Goal: Task Accomplishment & Management: Complete application form

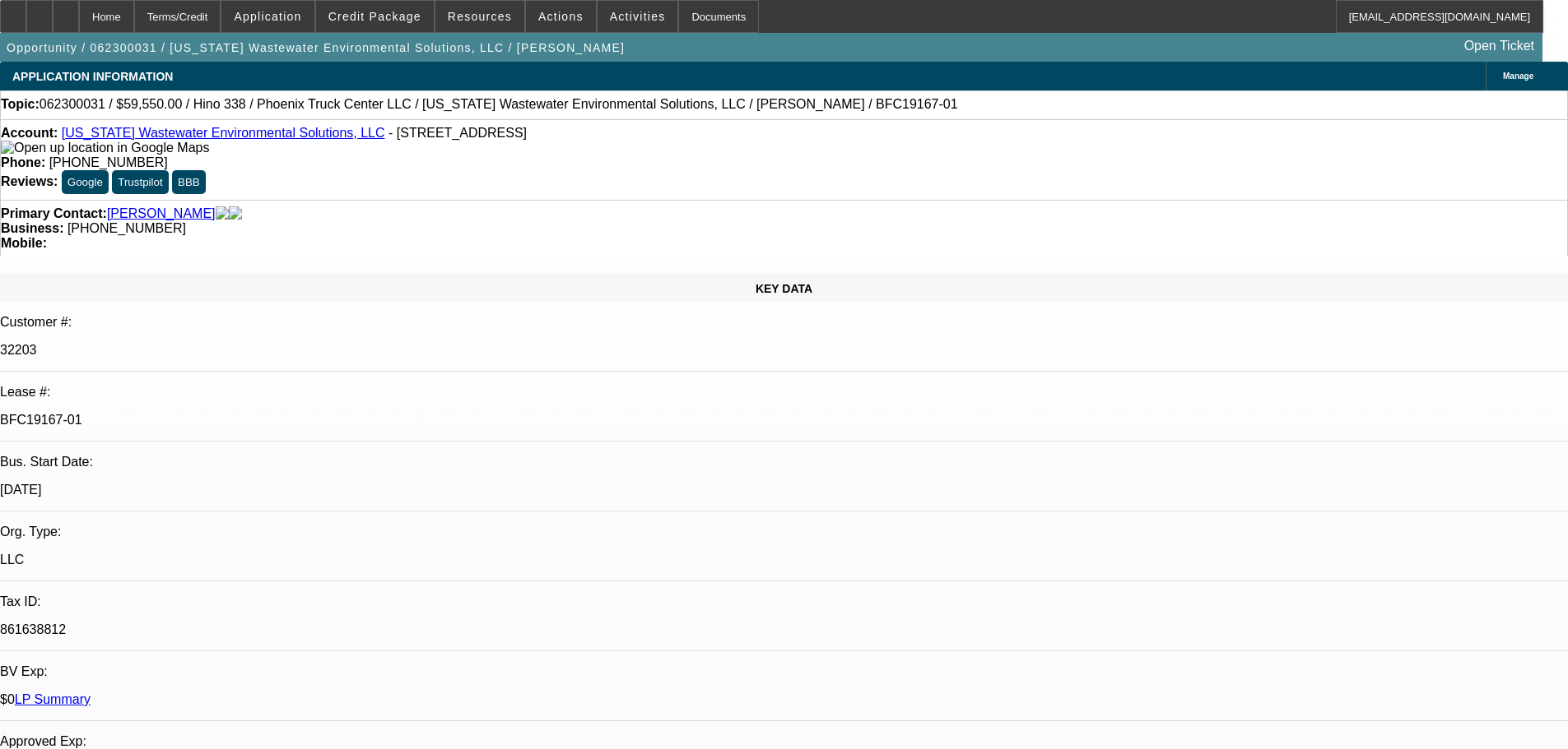
select select "0"
select select "6"
select select "0"
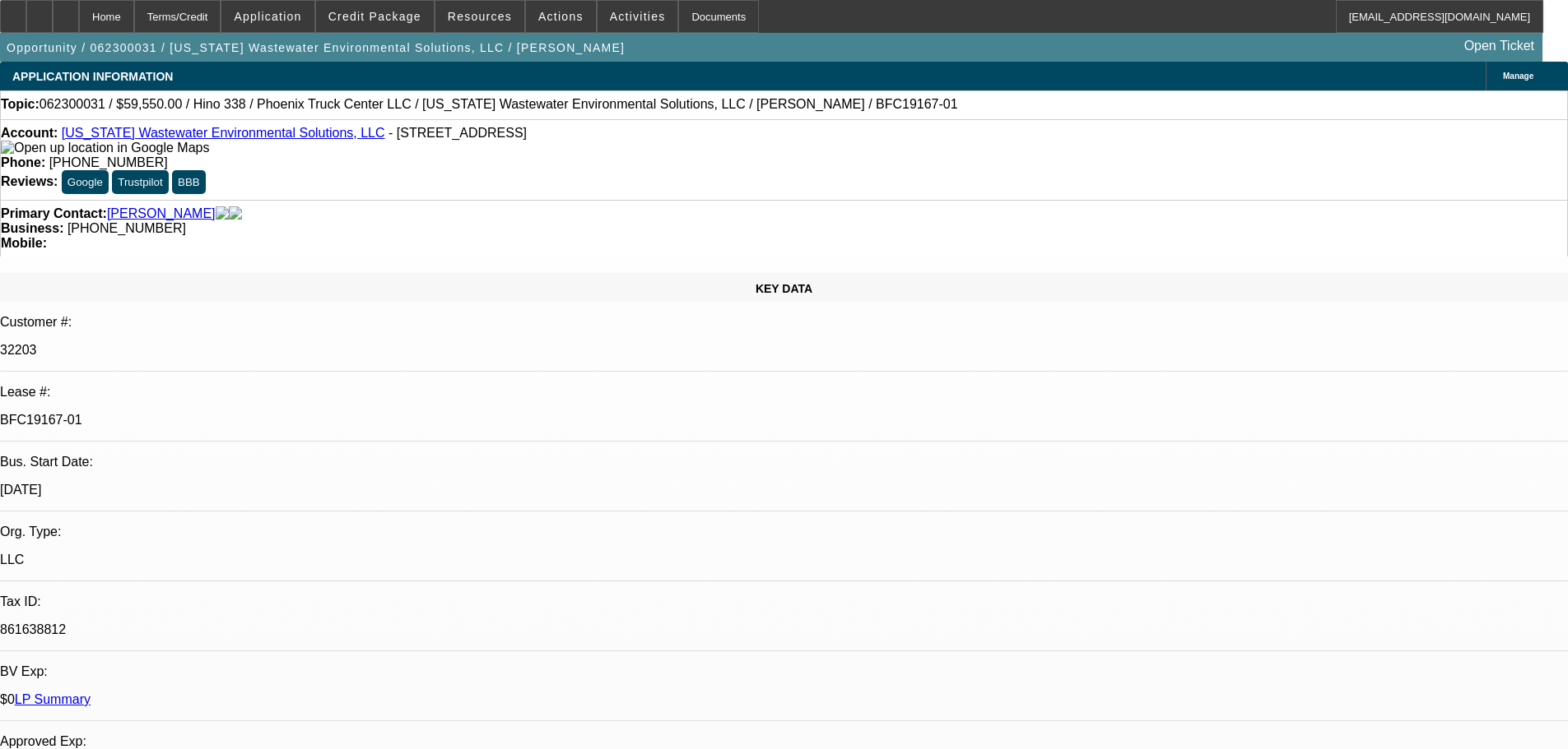
select select "0"
select select "6"
select select "0"
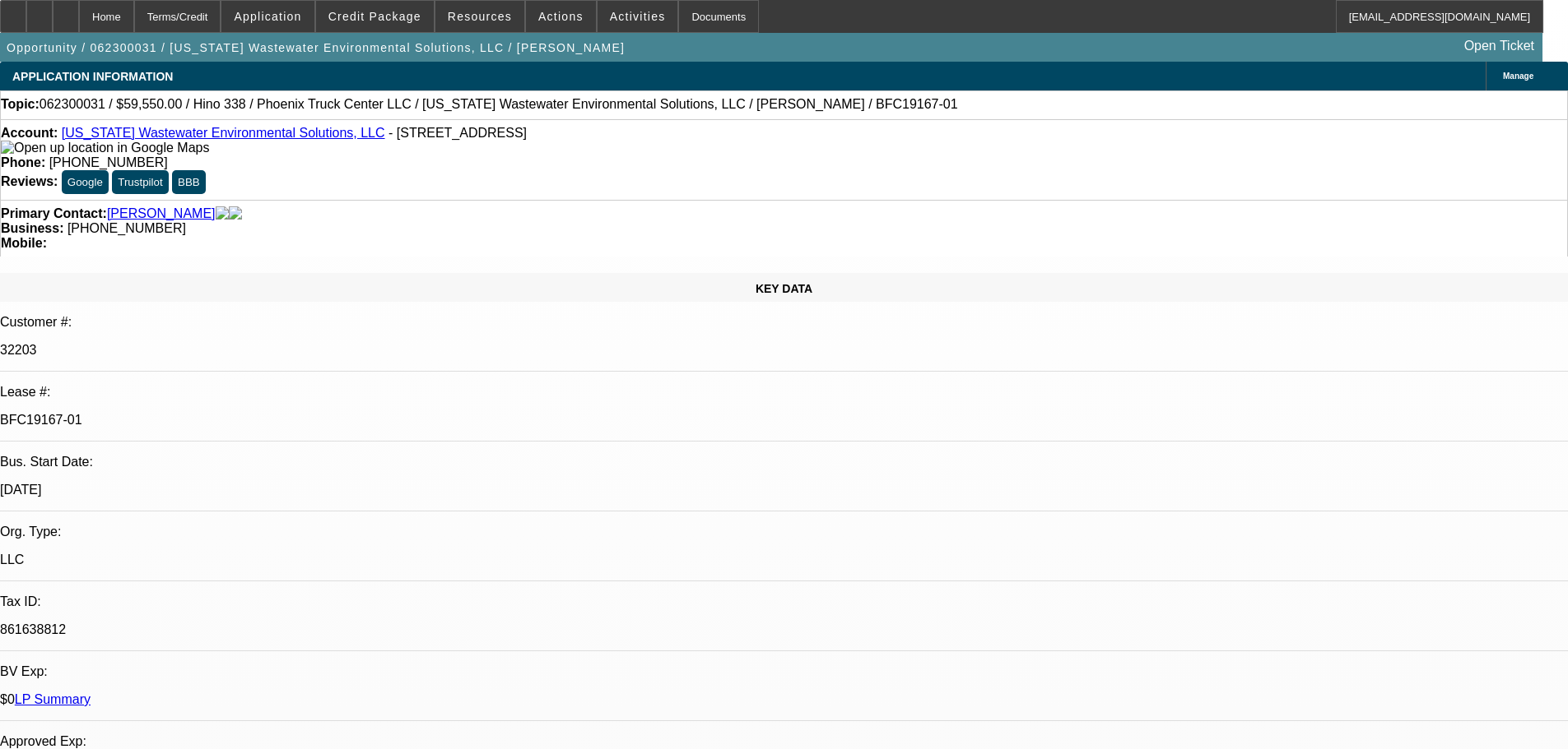
select select "2"
select select "0"
select select "6"
select select "0"
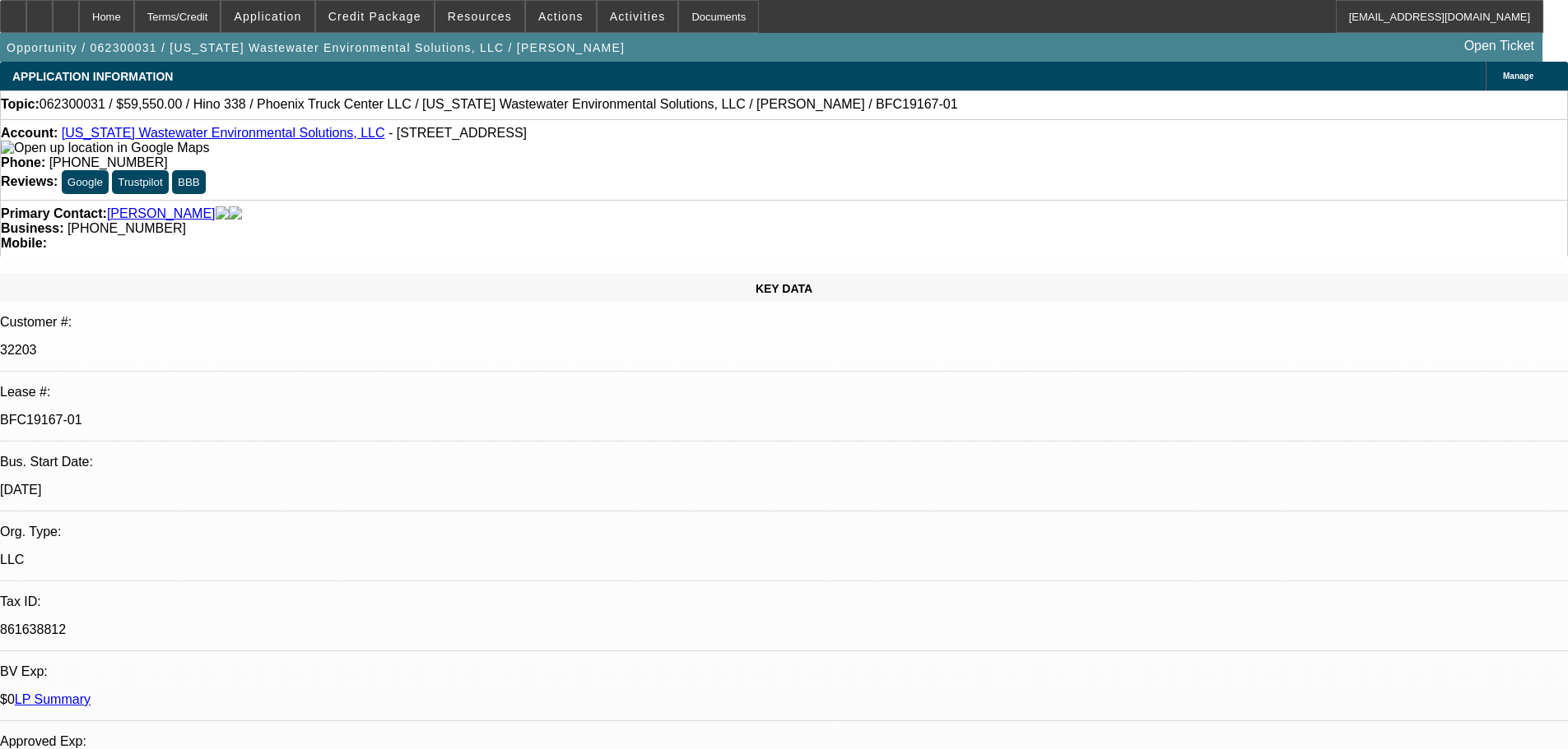
select select "2"
select select "0"
select select "6"
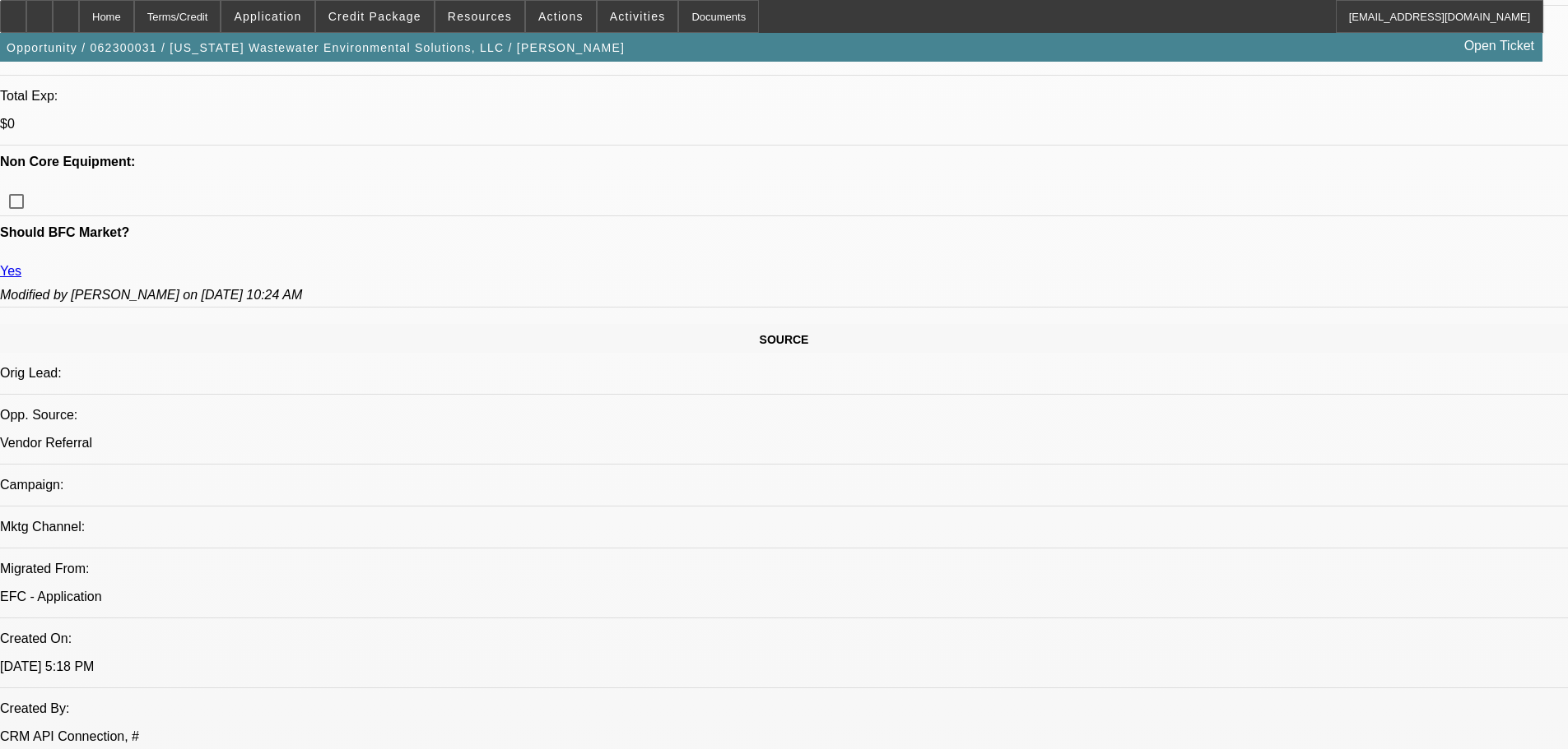
scroll to position [576, 0]
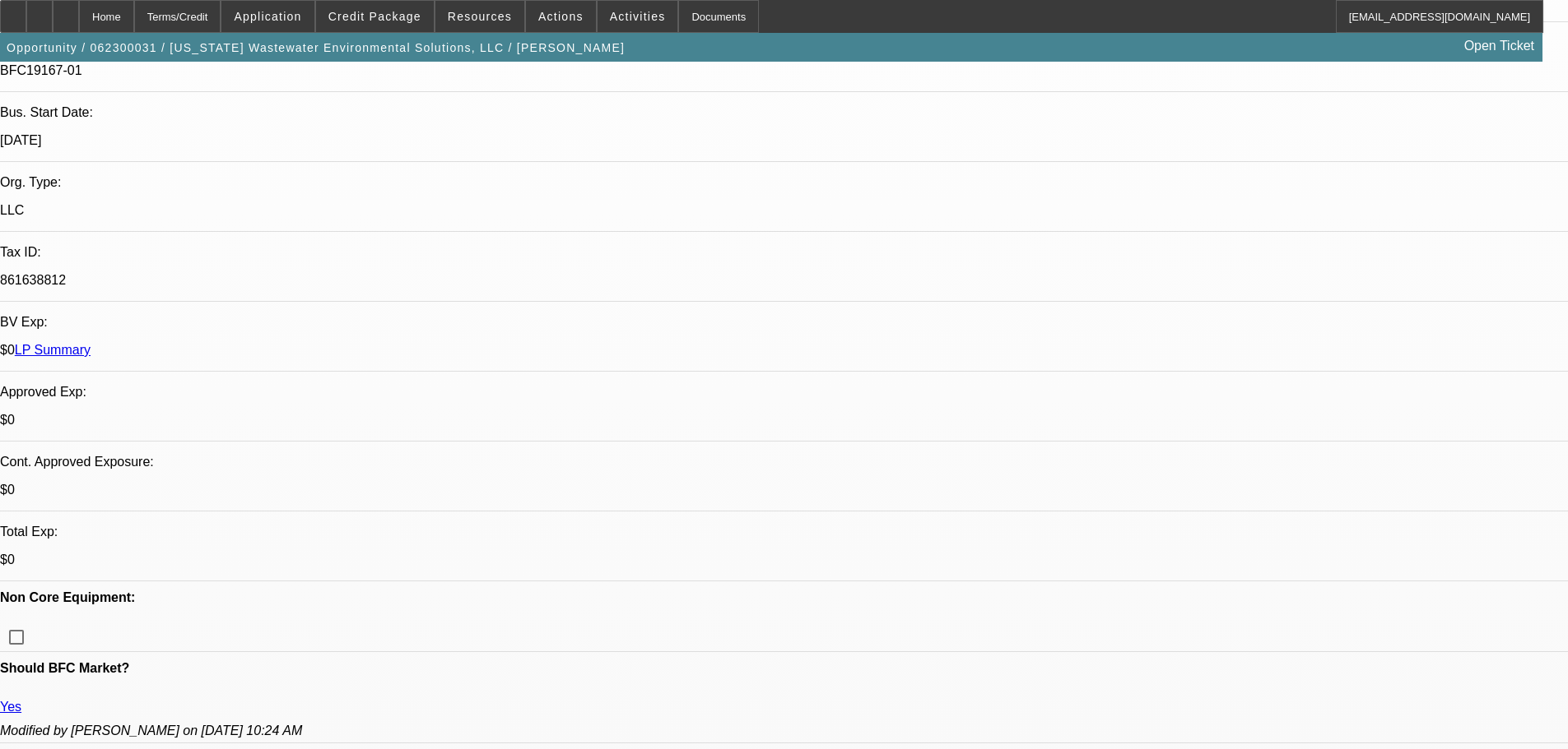
scroll to position [0, 0]
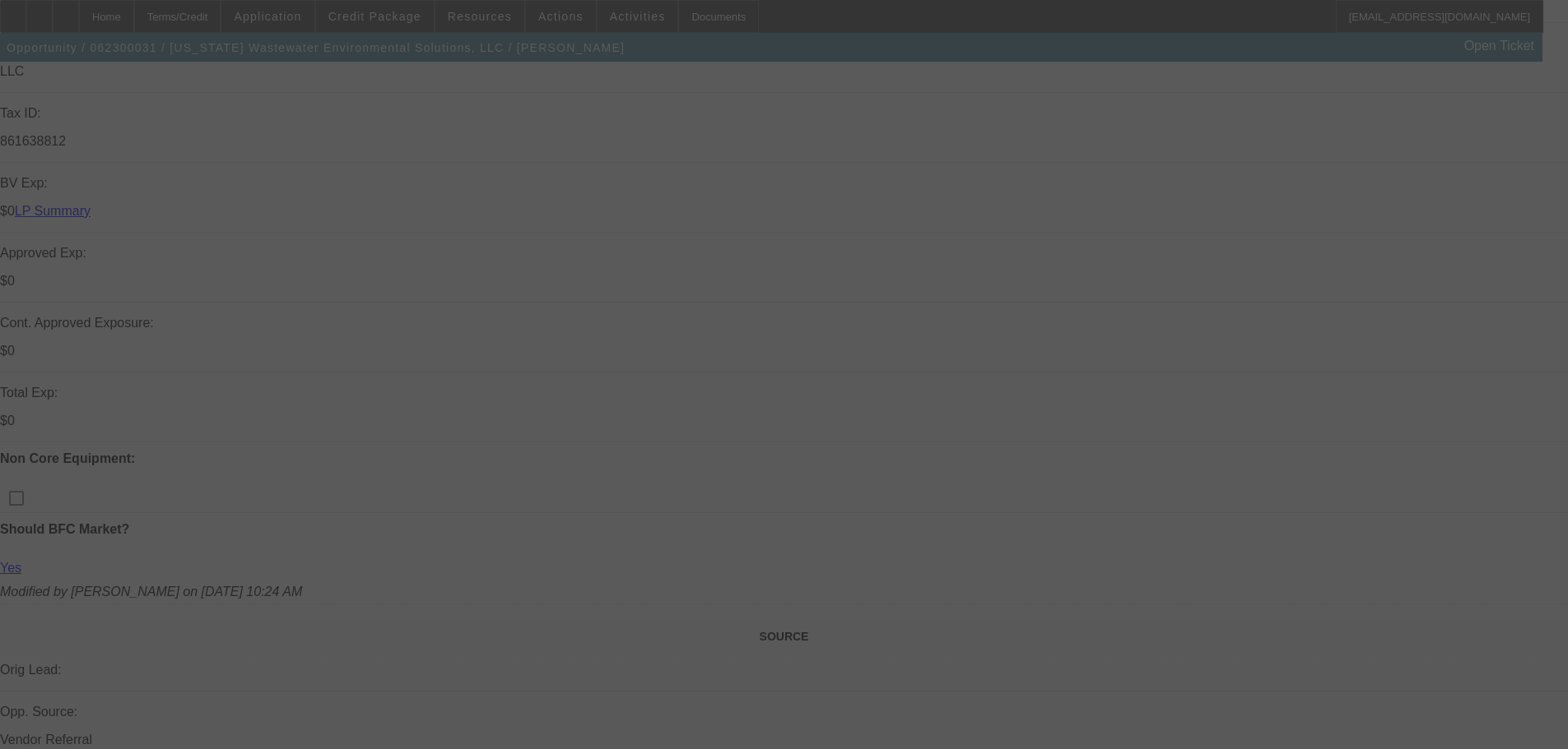
scroll to position [494, 0]
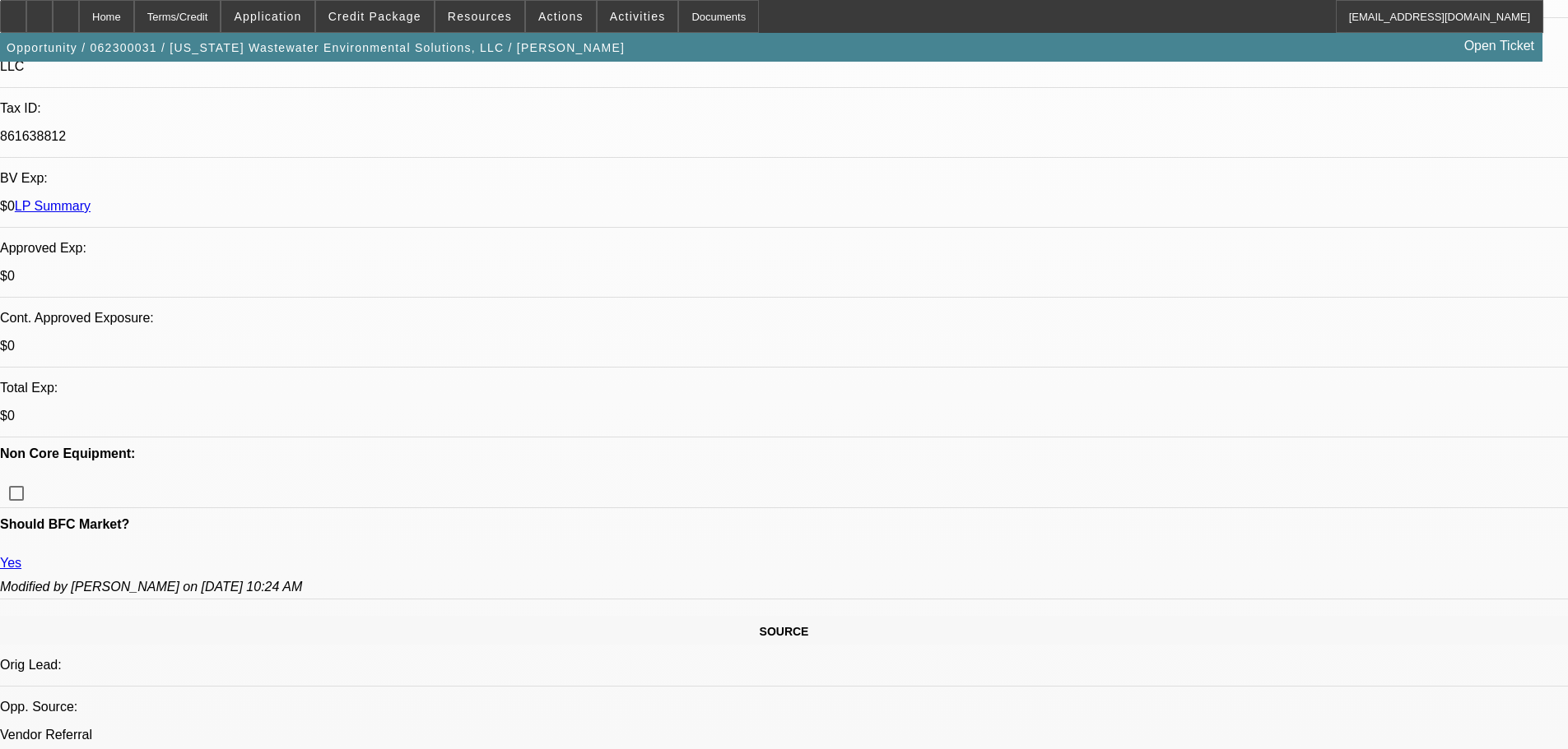
select select "0"
select select "6"
select select "0"
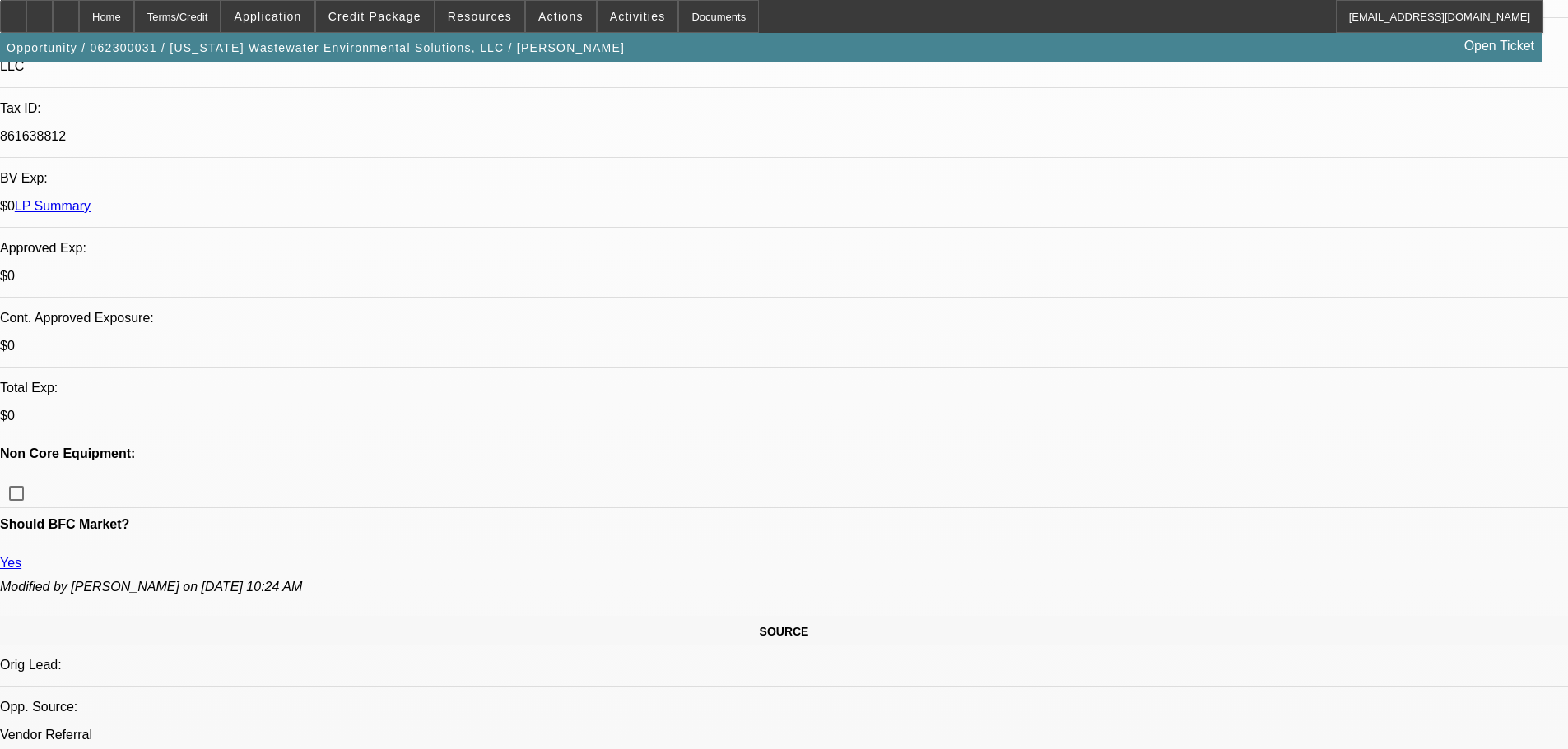
select select "0"
select select "6"
select select "0"
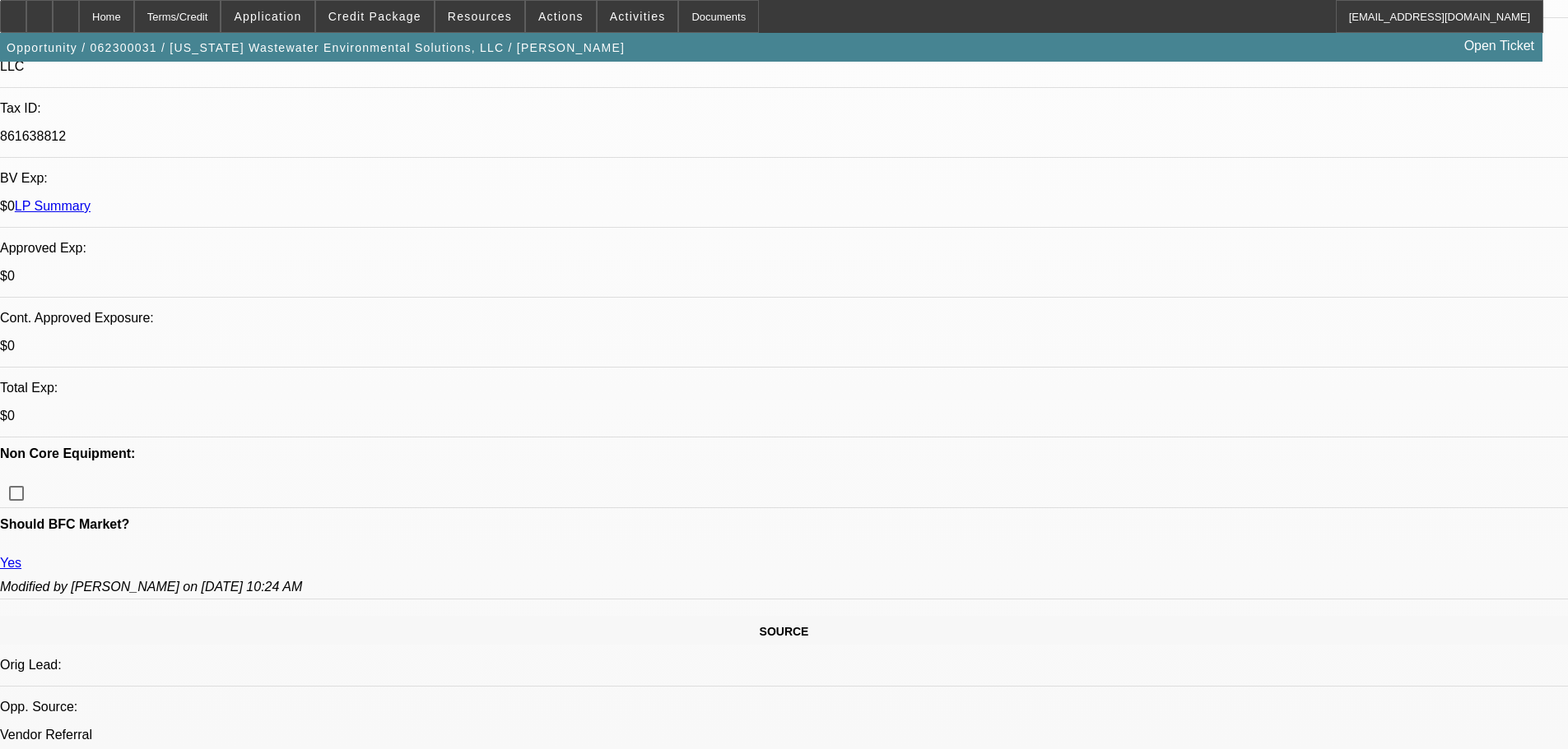
select select "2"
select select "0"
select select "6"
select select "0"
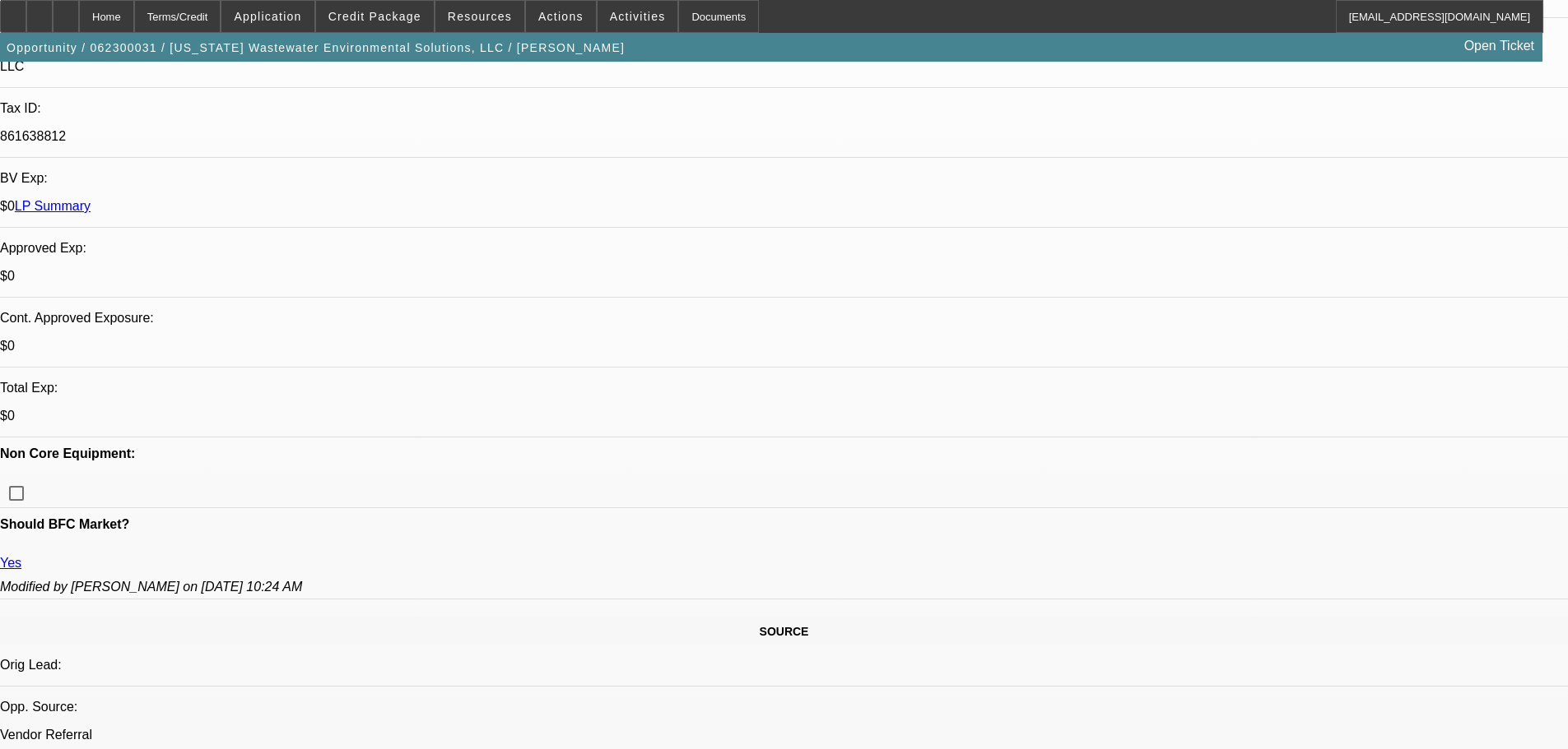
select select "2"
select select "0"
select select "6"
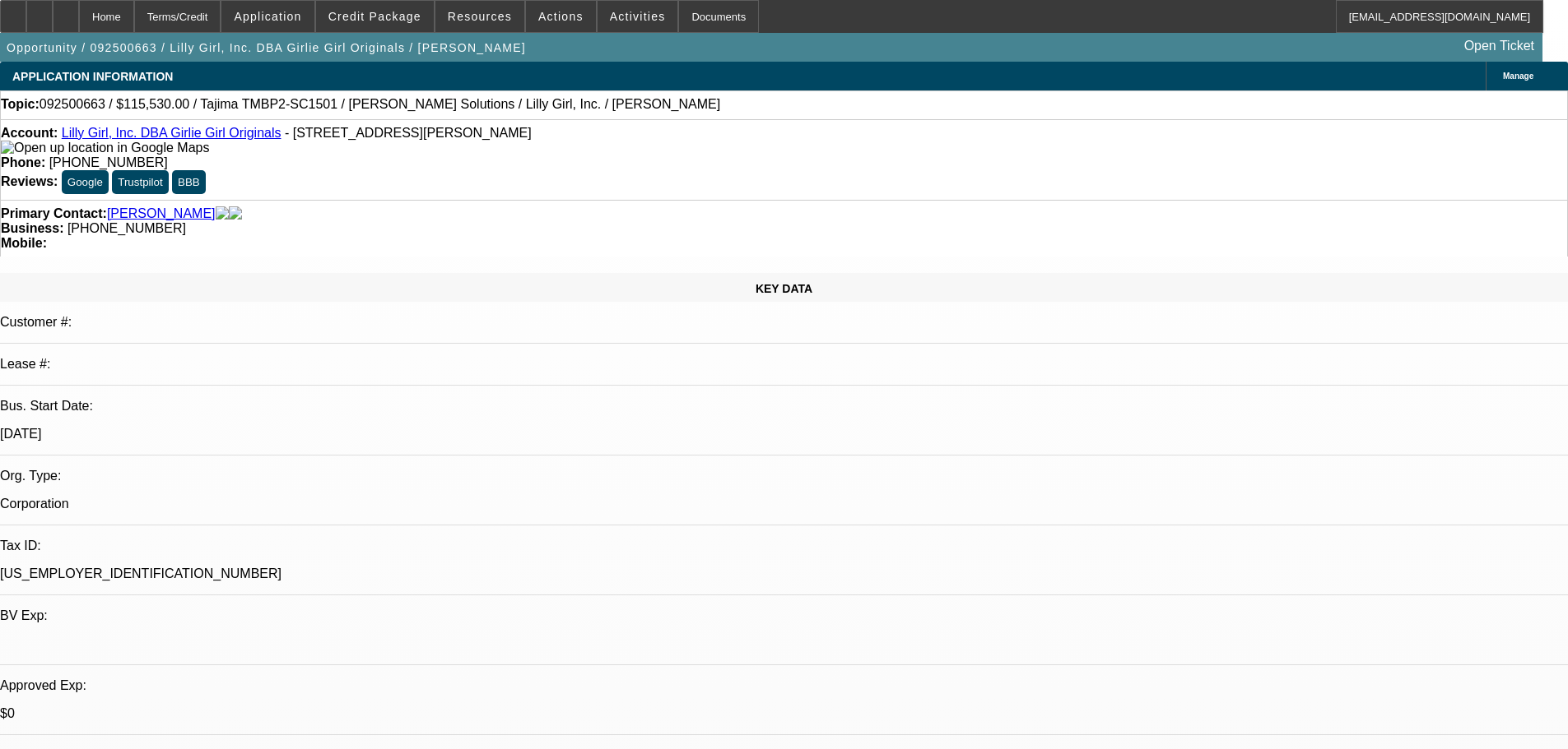
select select "0"
select select "2"
select select "0"
select select "6"
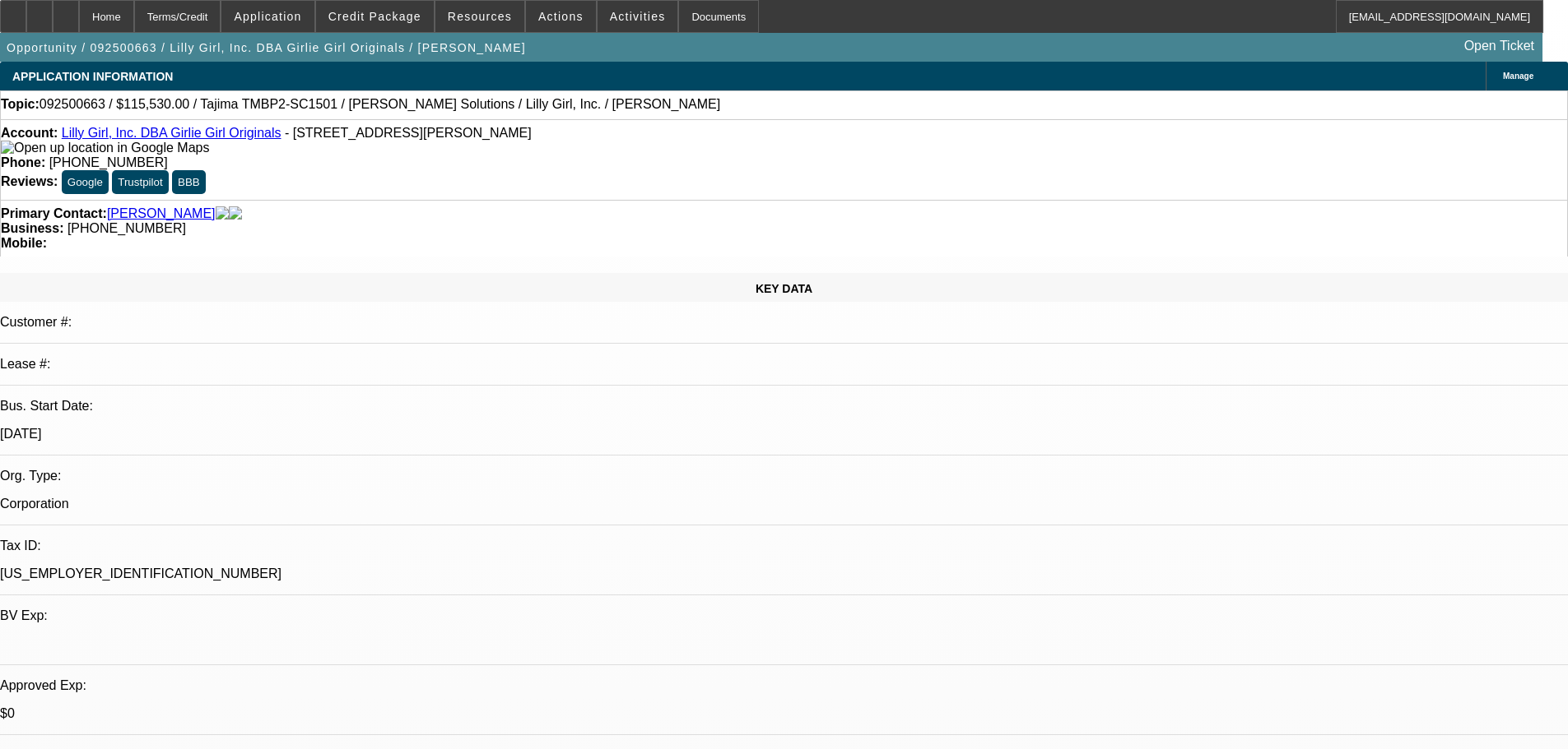
select select "0"
select select "2"
select select "0"
select select "6"
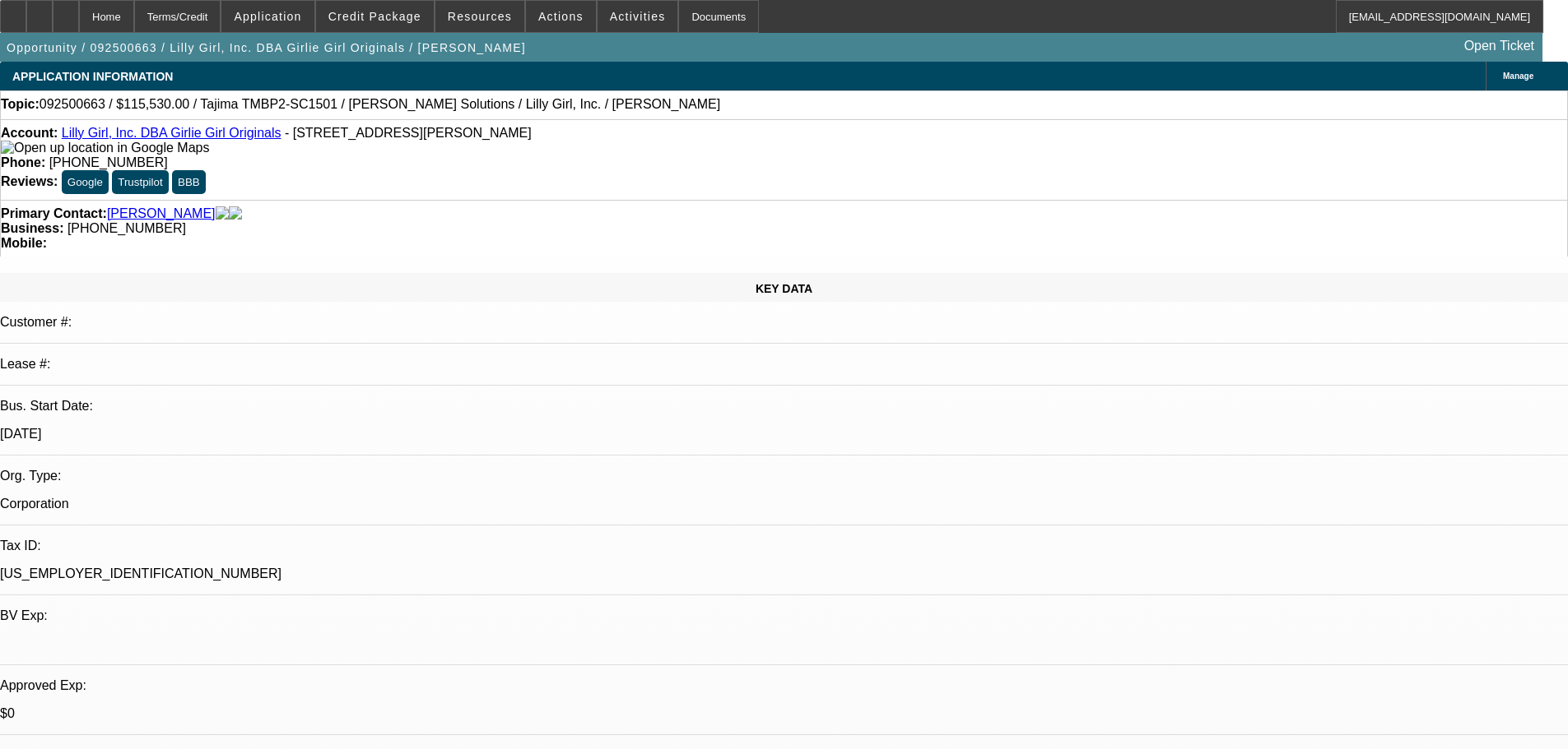
select select "0"
select select "2"
select select "0"
select select "6"
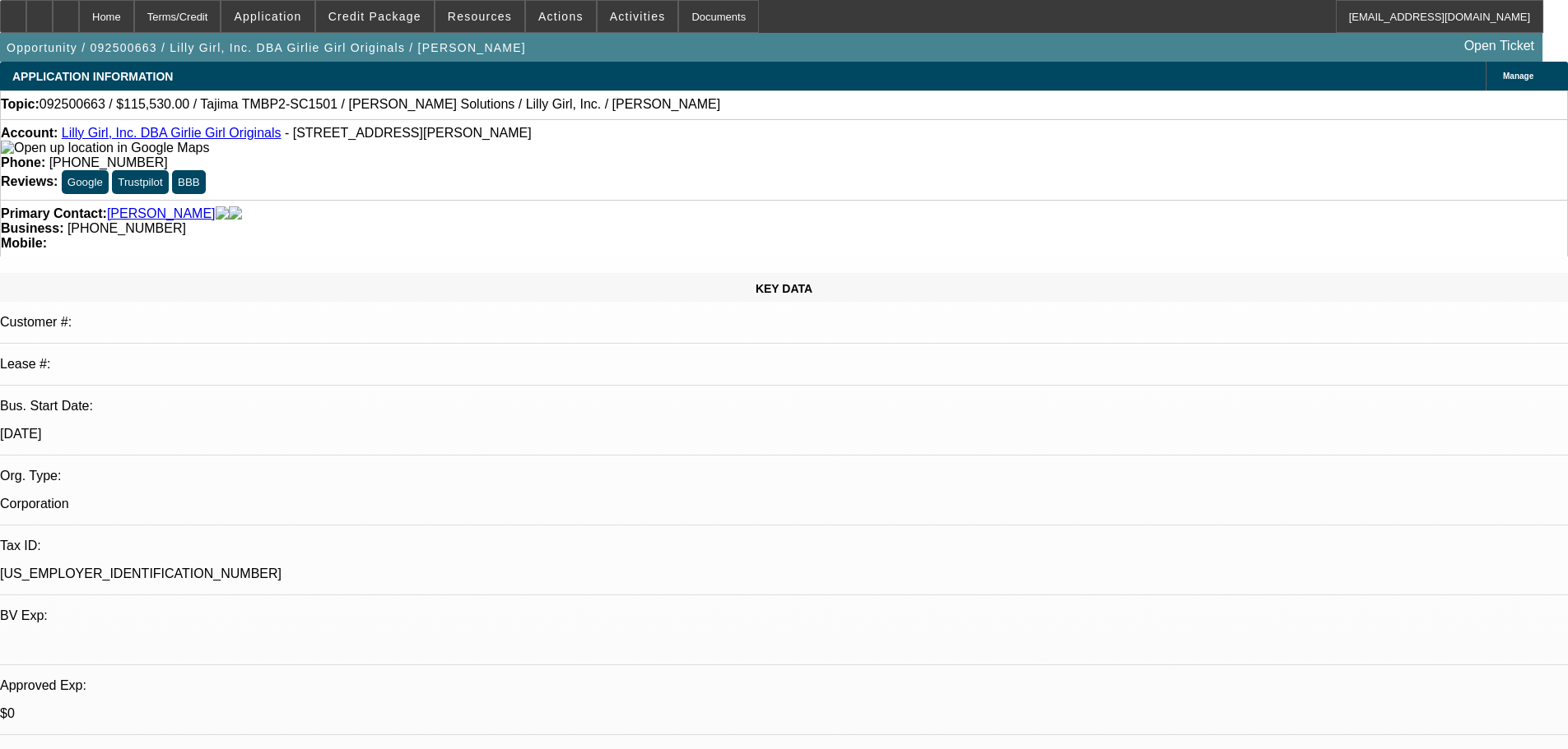
select select "0"
select select "2"
select select "0"
select select "6"
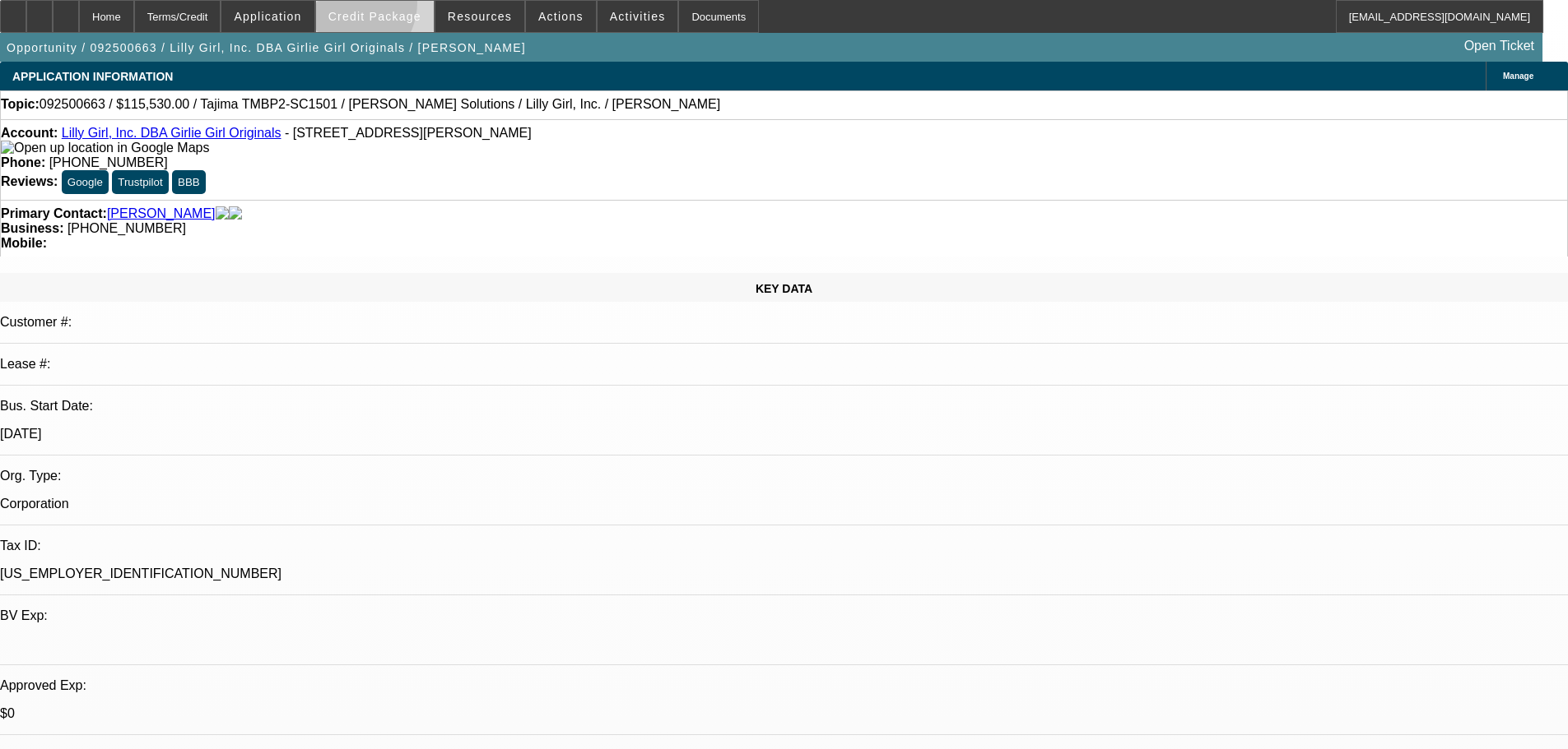
click at [372, 7] on span at bounding box center [374, 17] width 118 height 40
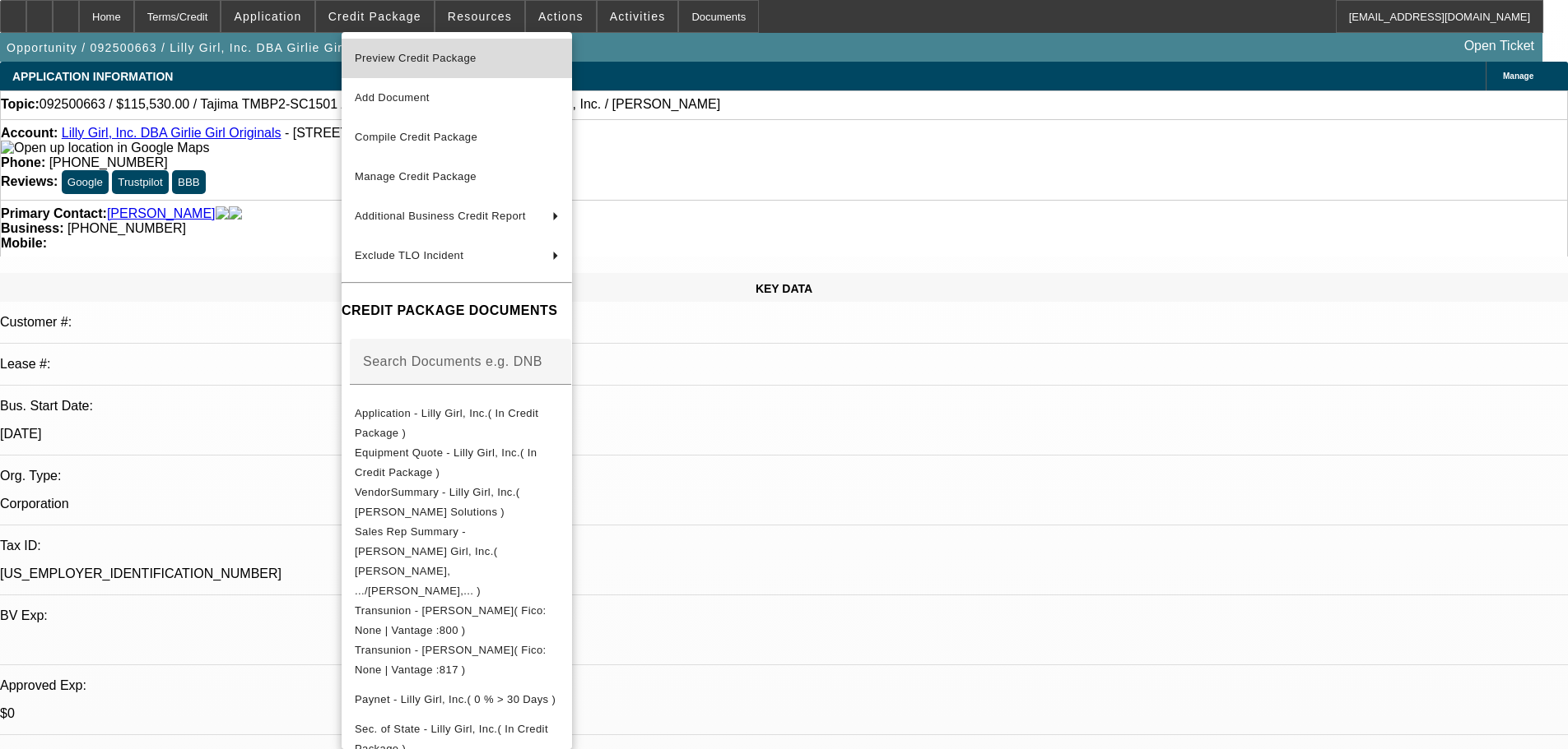
click at [446, 51] on span "Preview Credit Package" at bounding box center [415, 57] width 122 height 12
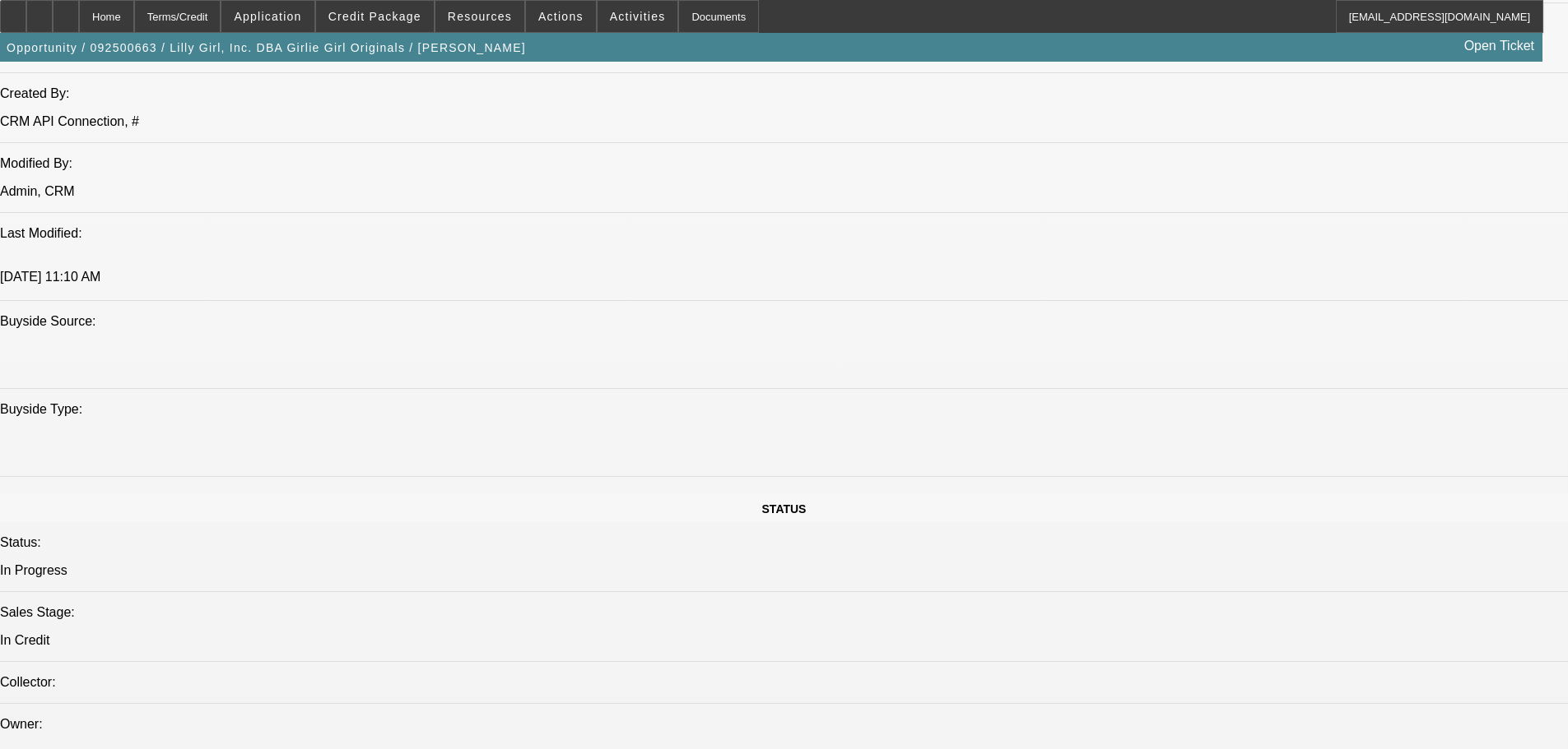
scroll to position [1728, 0]
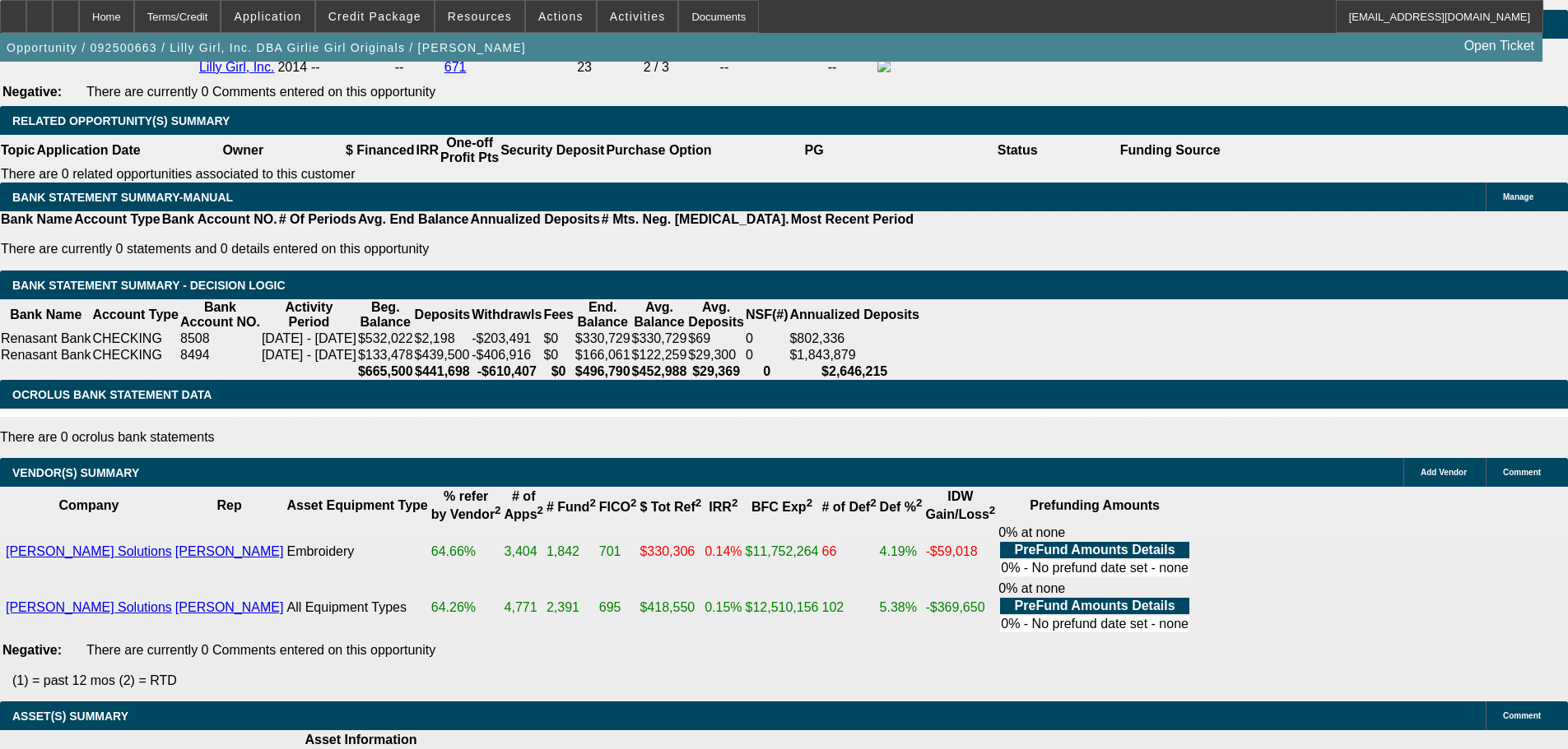
scroll to position [2714, 0]
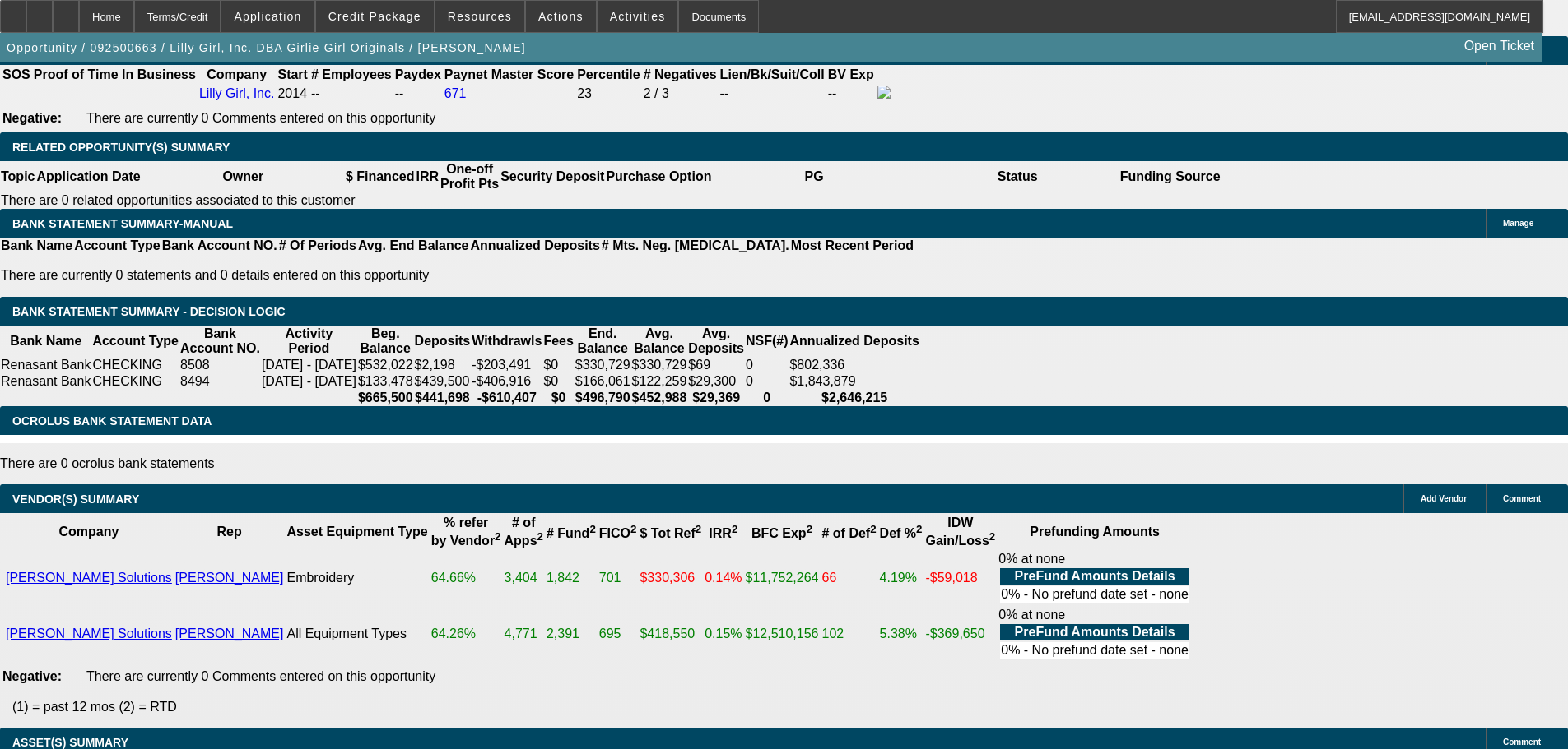
select select "6"
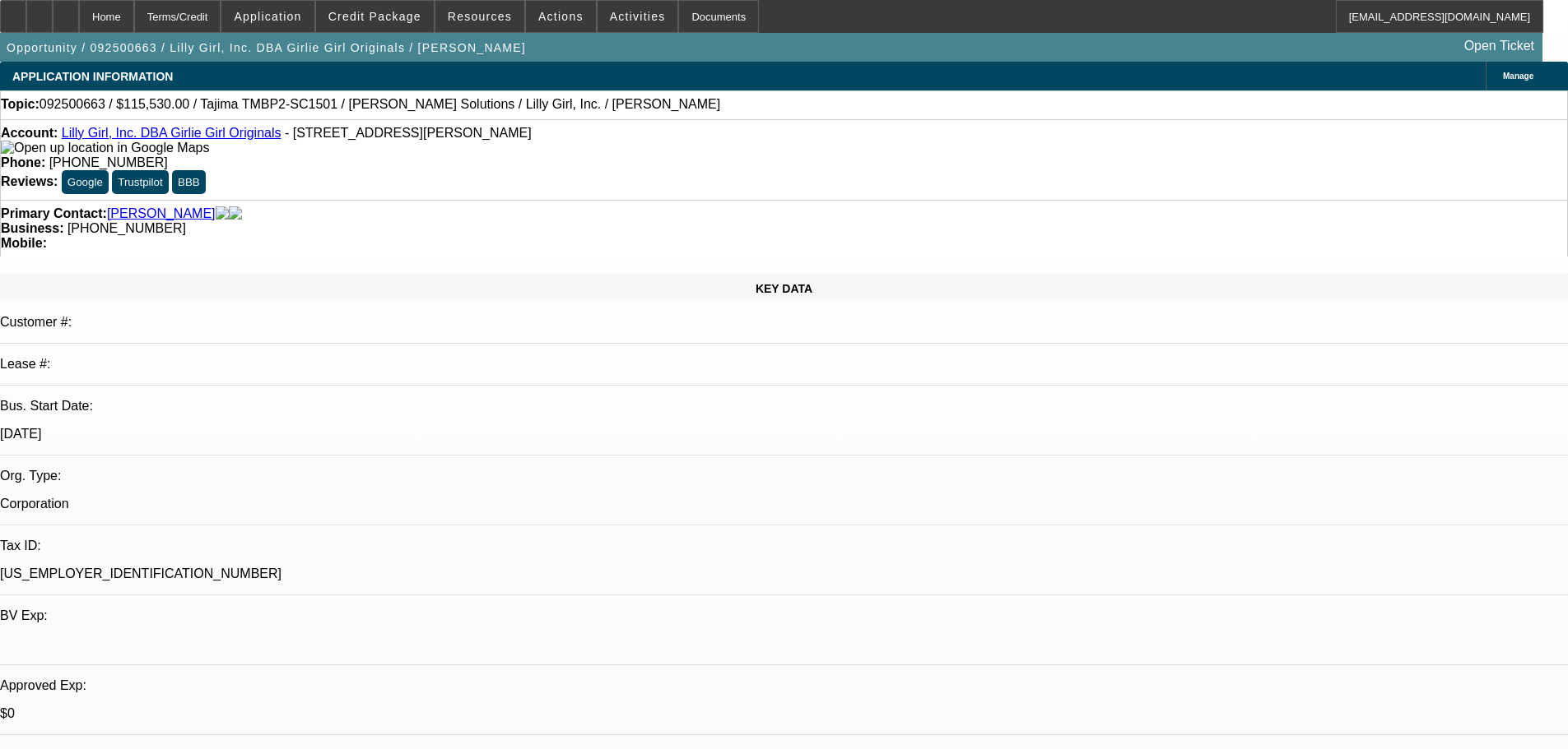
drag, startPoint x: 1243, startPoint y: 285, endPoint x: 1203, endPoint y: 319, distance: 52.5
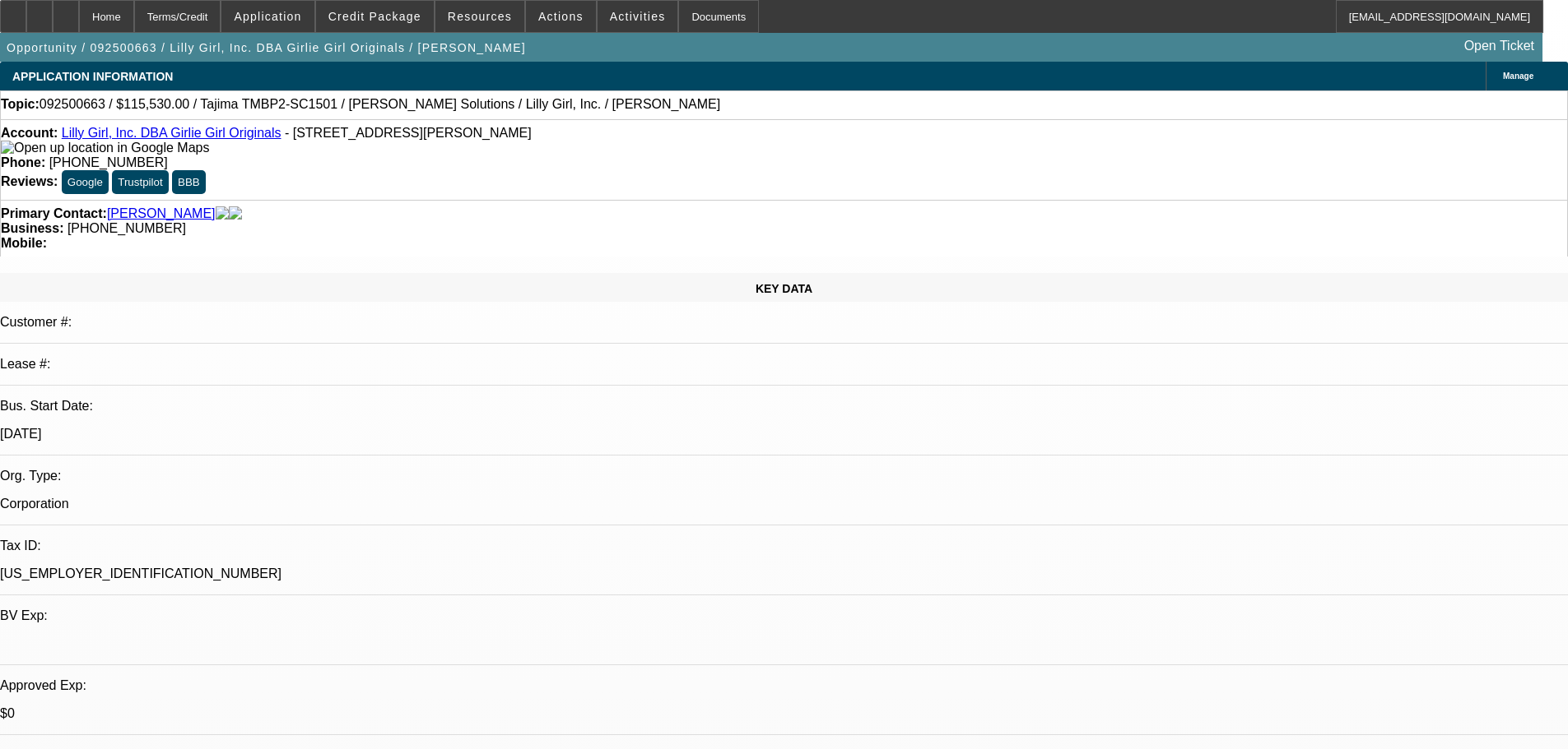
type textarea "IF THE EQUIPMENT IS GOING TO ANOTHER STATE 300+ MILES AWAY TO A COMPANY THAT TH…"
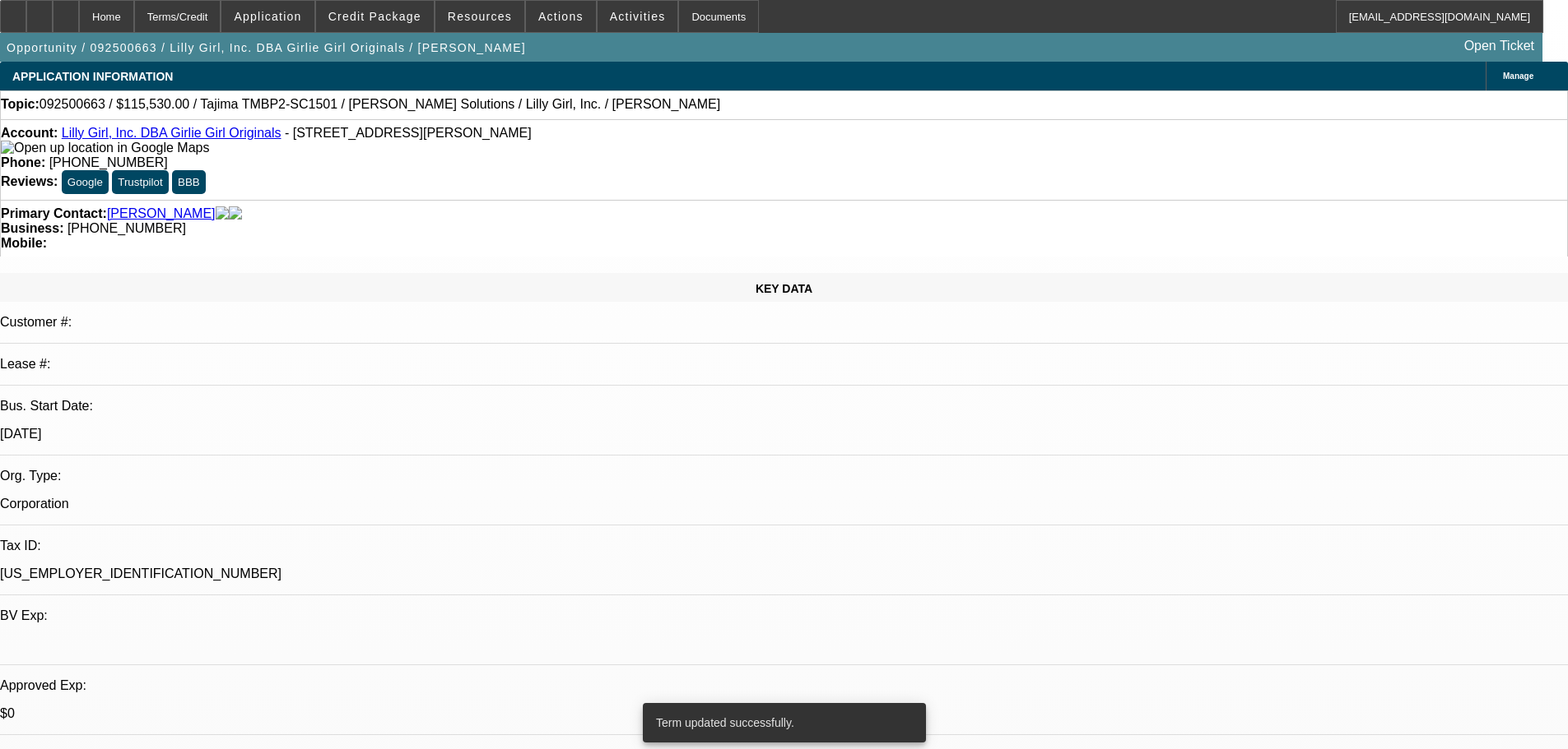
select select "0"
select select "2"
select select "0"
select select "6"
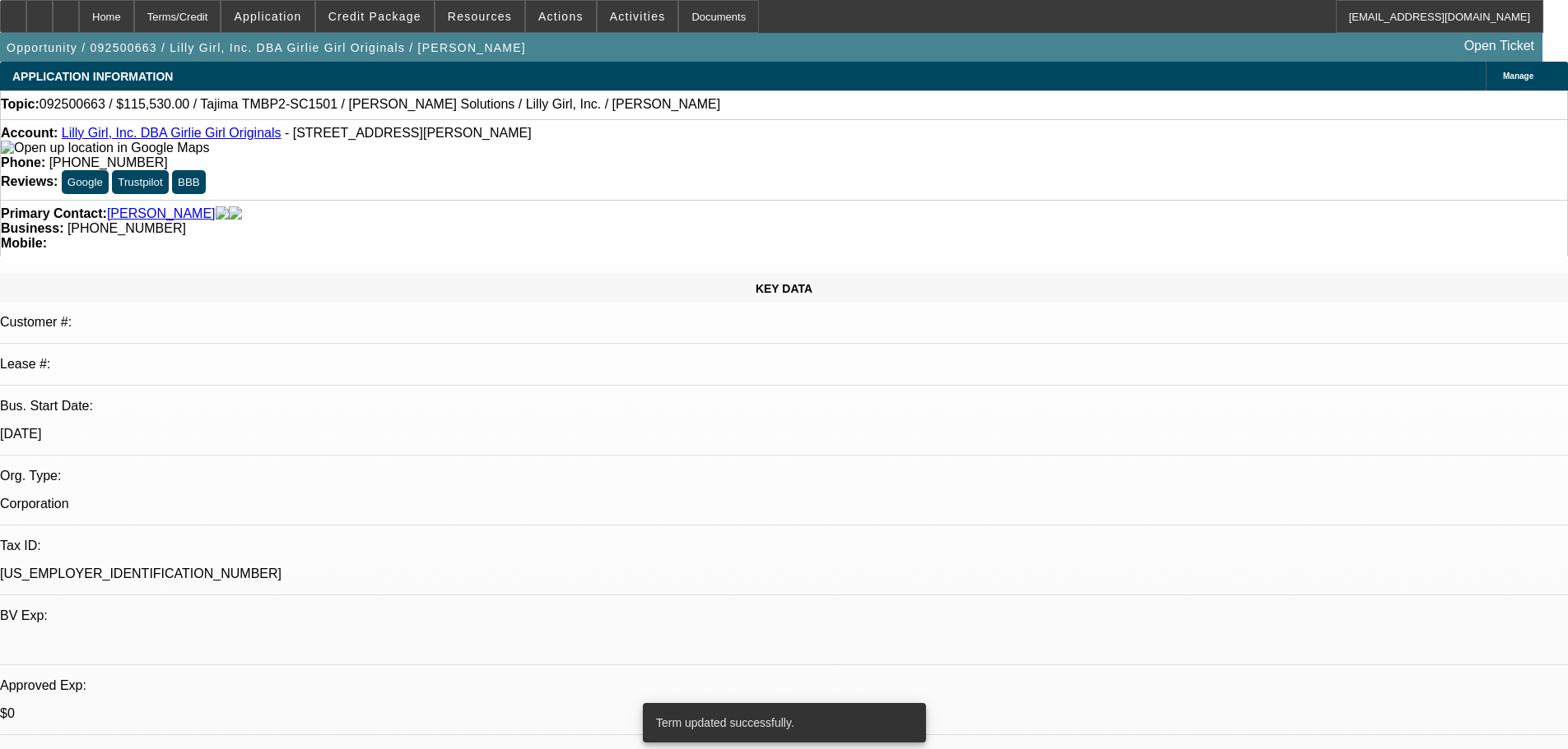
select select "0"
select select "2"
select select "0"
select select "6"
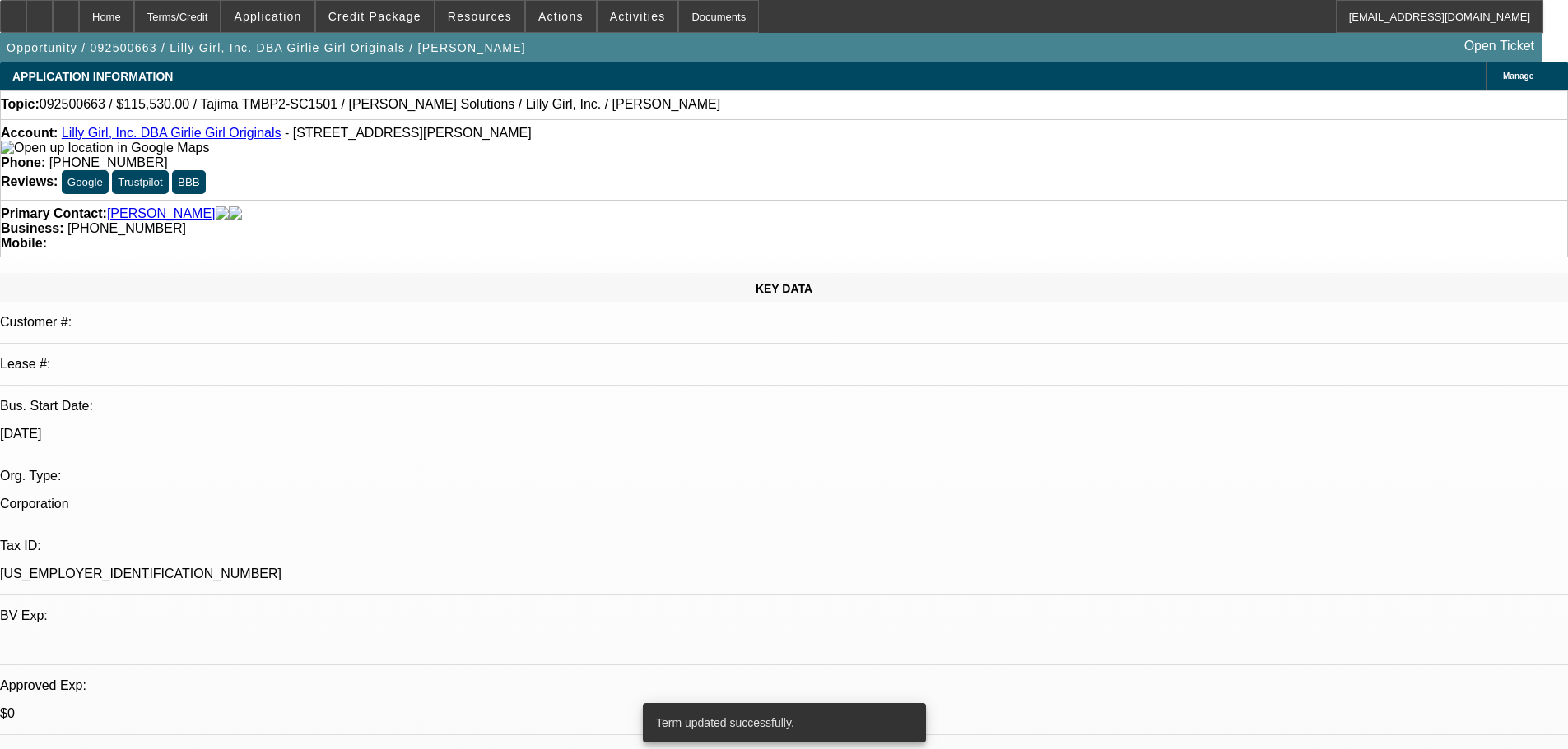
select select "0"
select select "2"
select select "0"
select select "6"
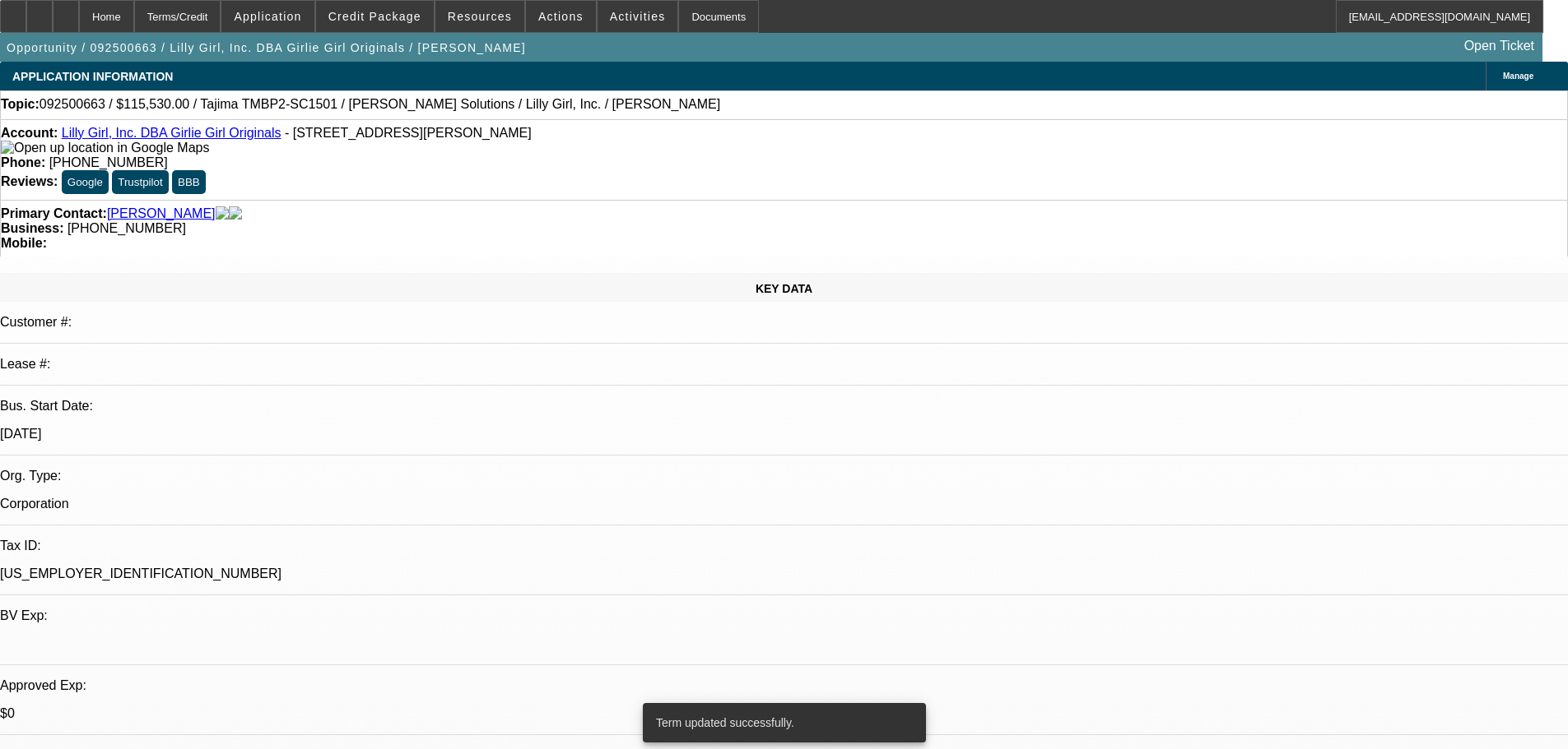
select select "0"
select select "2"
select select "0"
select select "6"
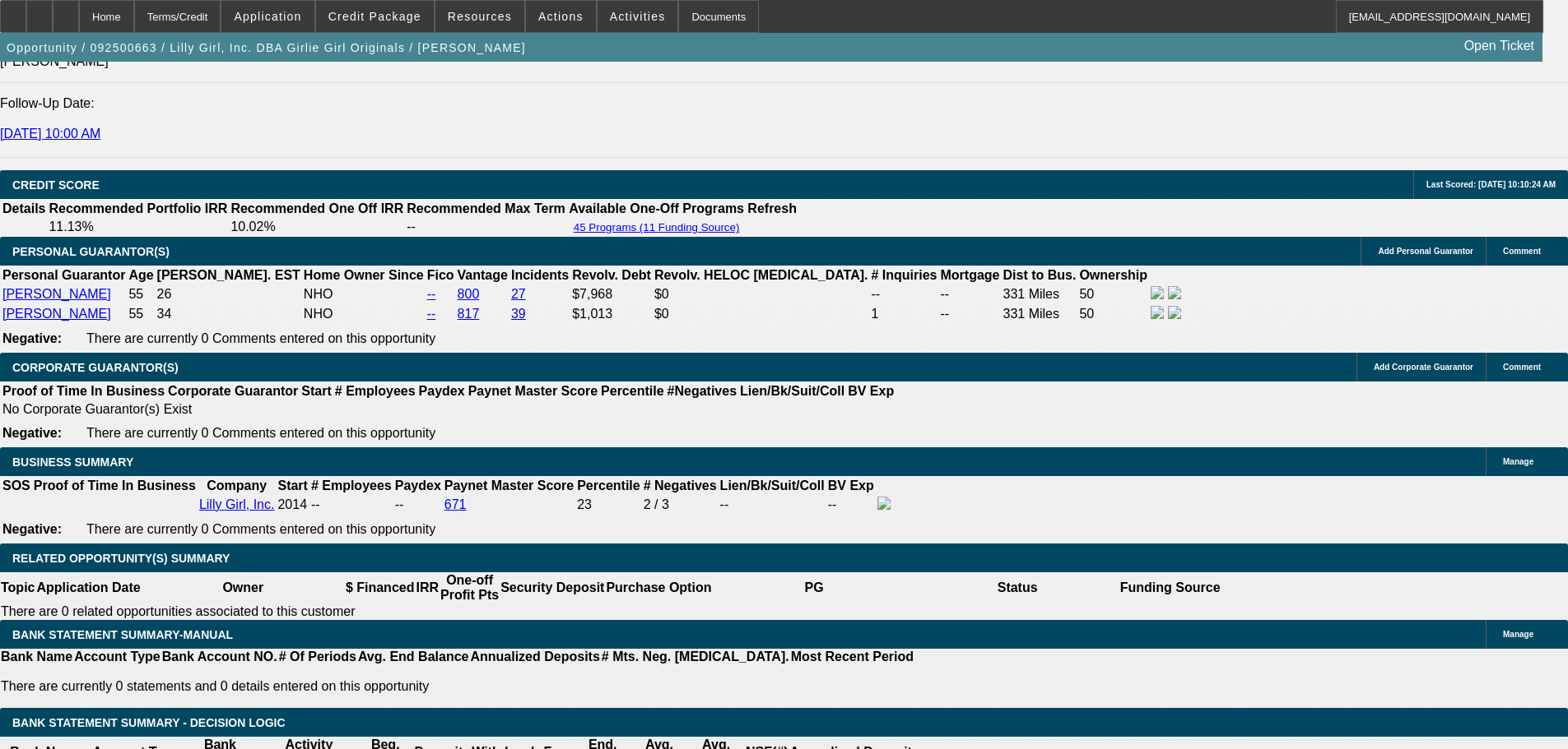
scroll to position [2796, 0]
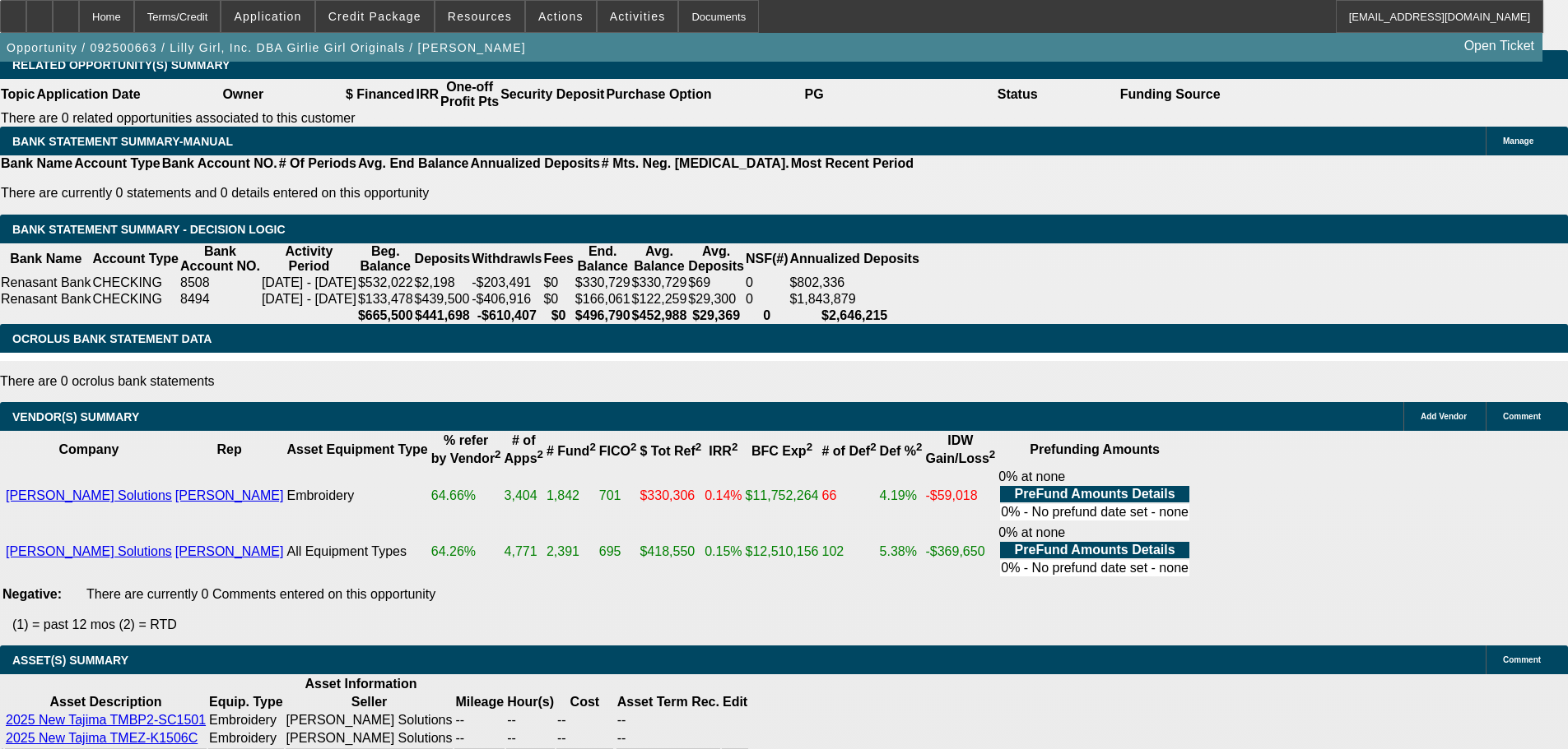
select select "6"
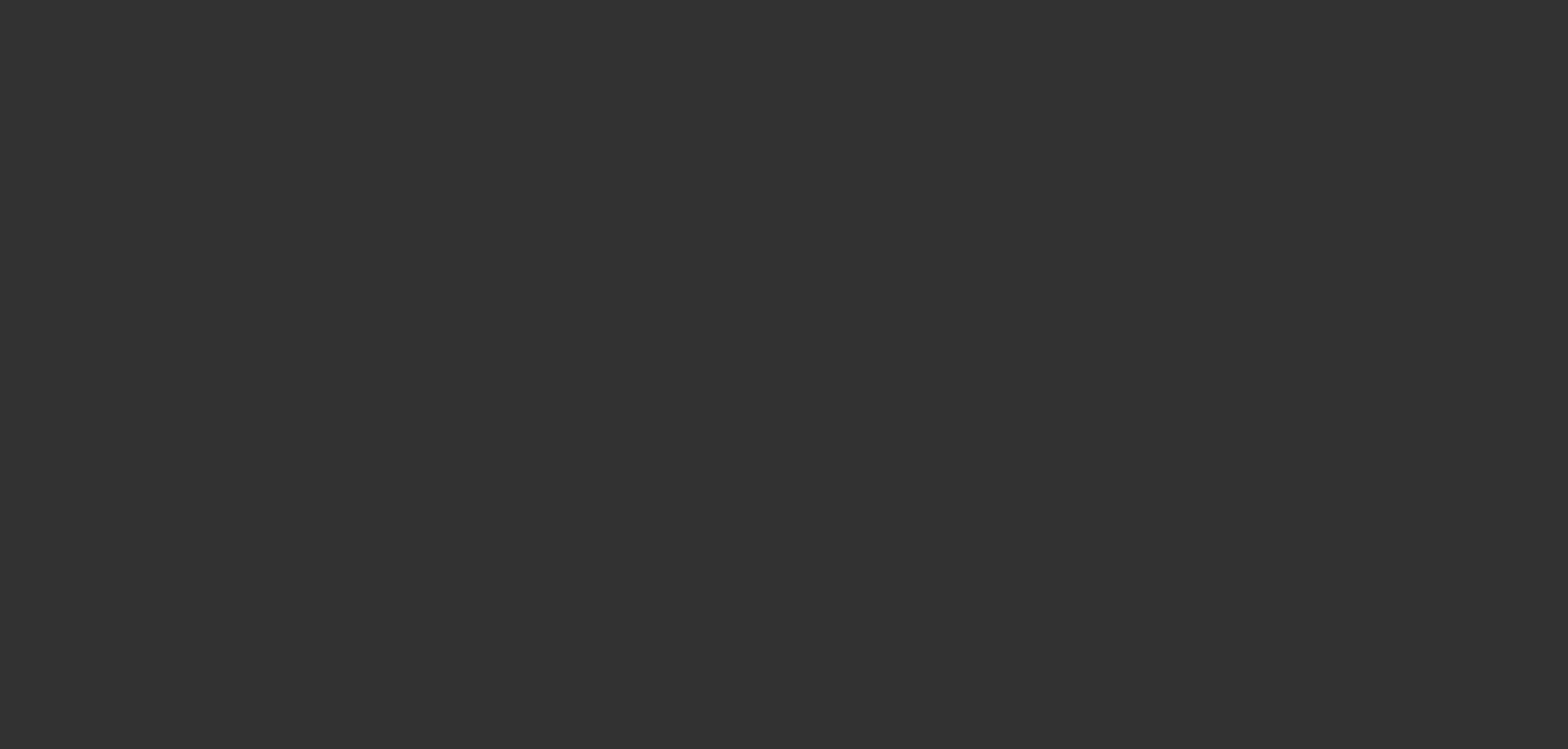
select select "0"
select select "2"
select select "0"
select select "6"
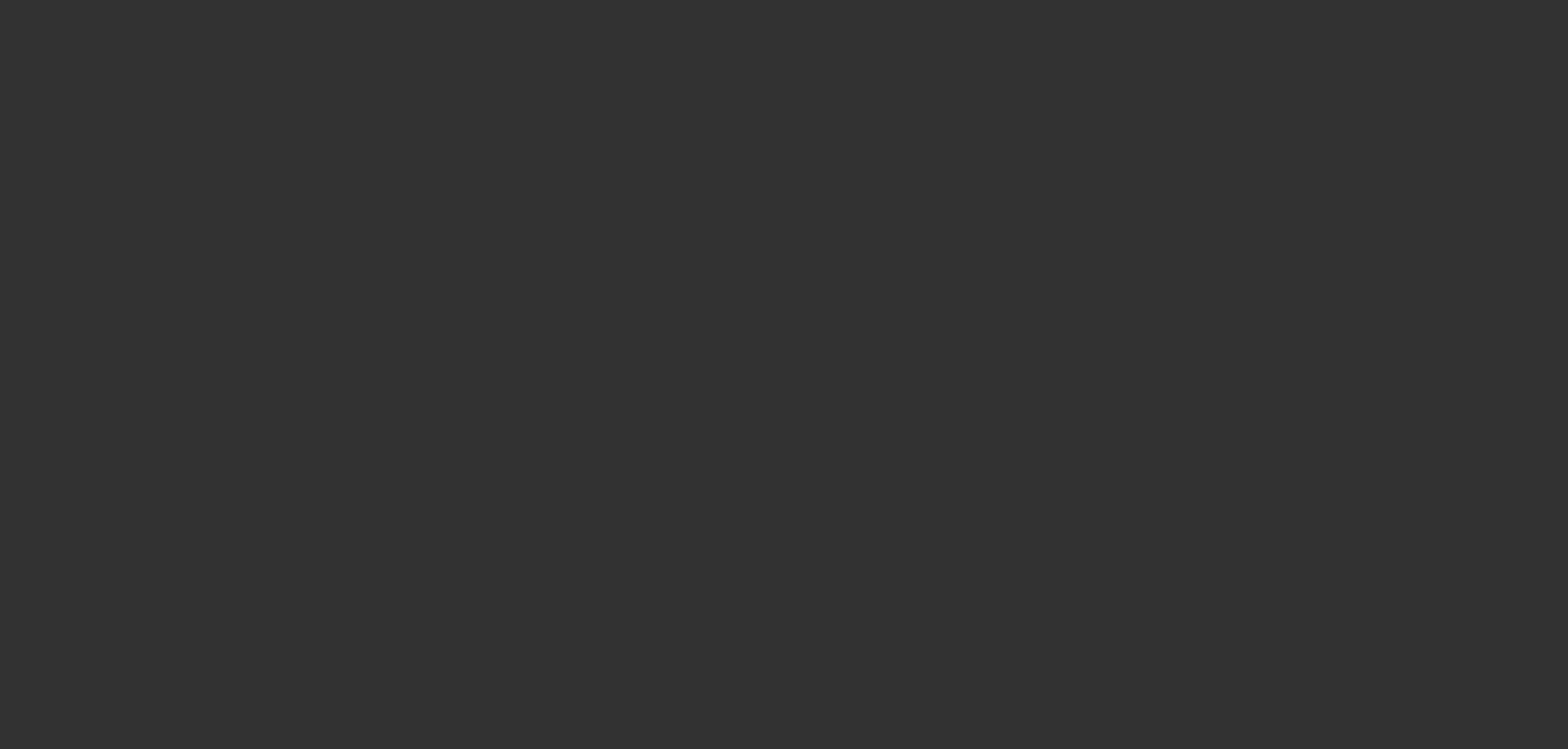
select select "0"
select select "2"
select select "0"
select select "6"
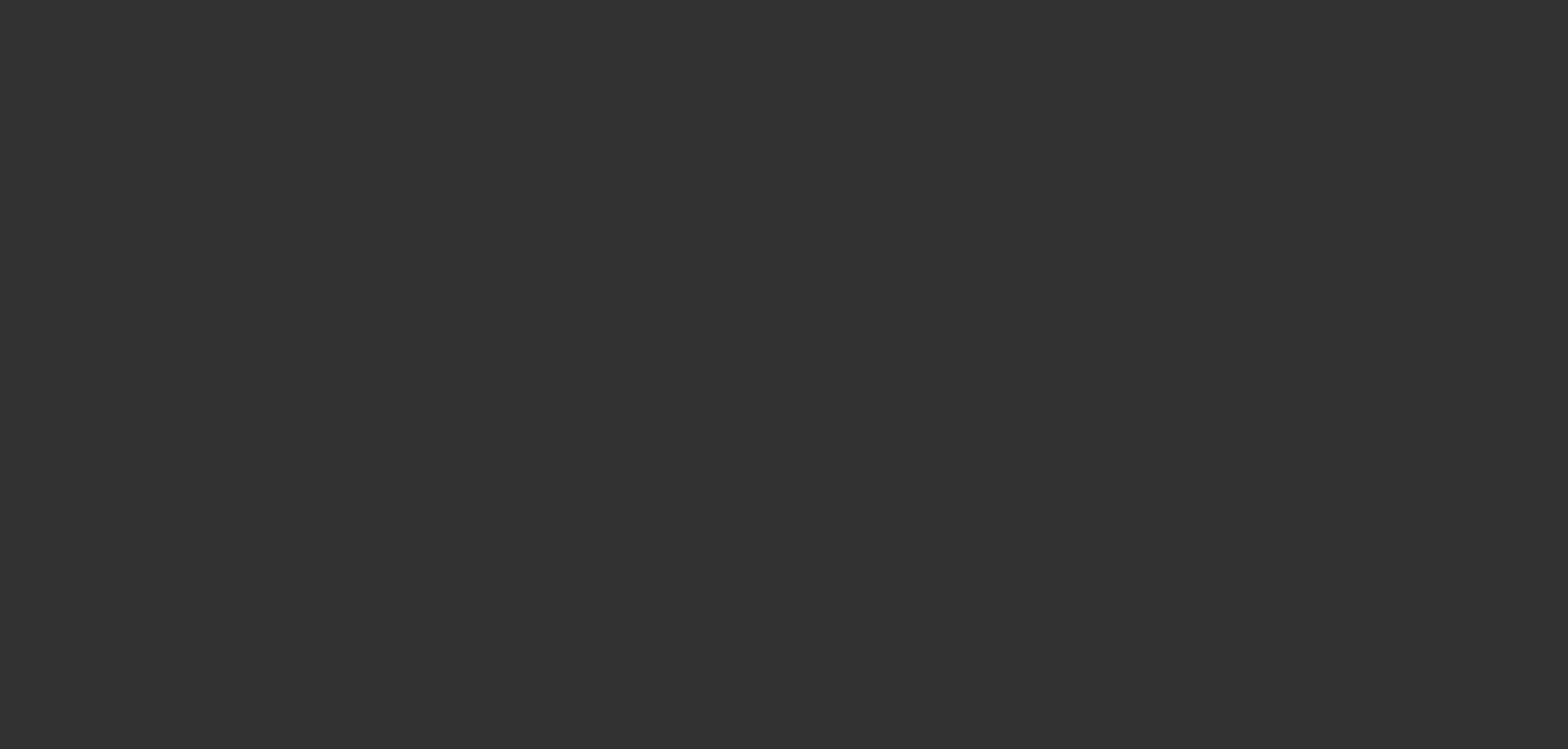
select select "0"
select select "2"
select select "0"
select select "6"
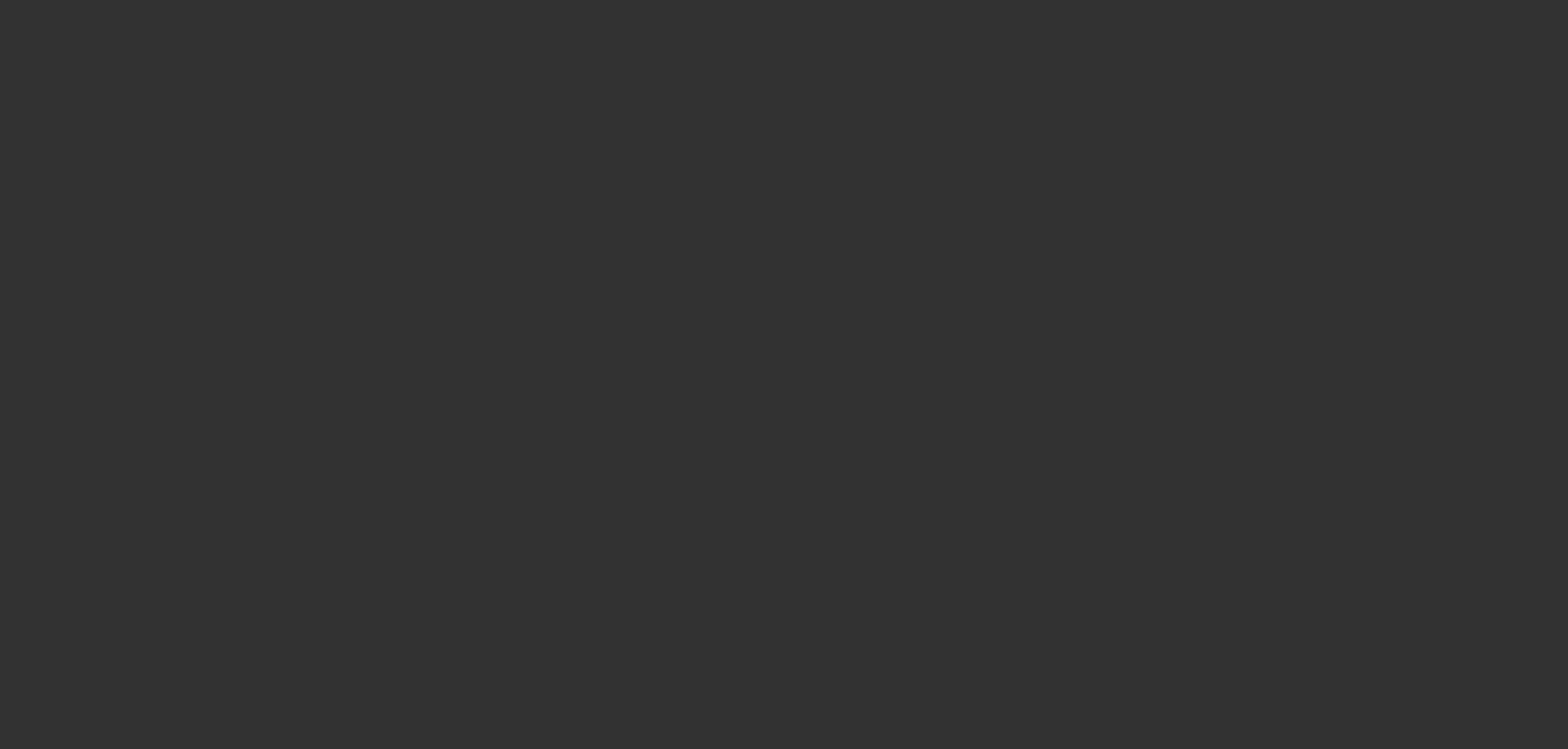
select select "0"
select select "2"
select select "0"
select select "6"
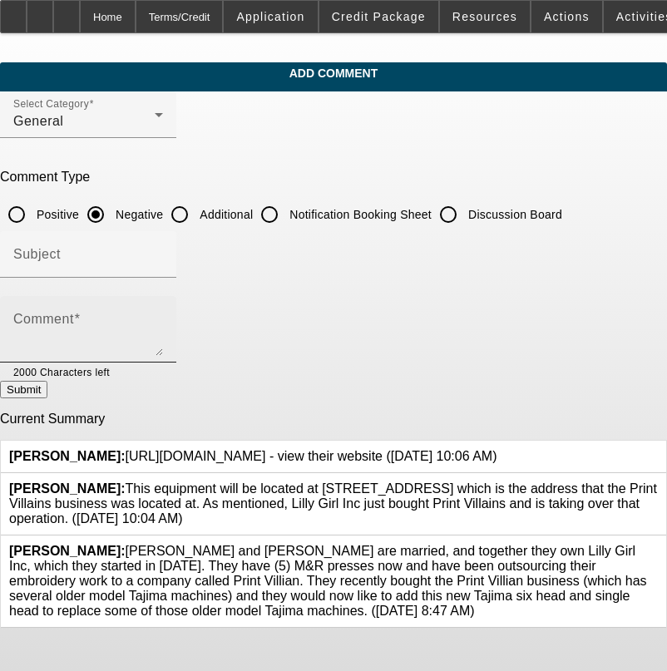
click at [163, 298] on div "Comment" at bounding box center [88, 329] width 150 height 67
type textarea "t"
type textarea "S"
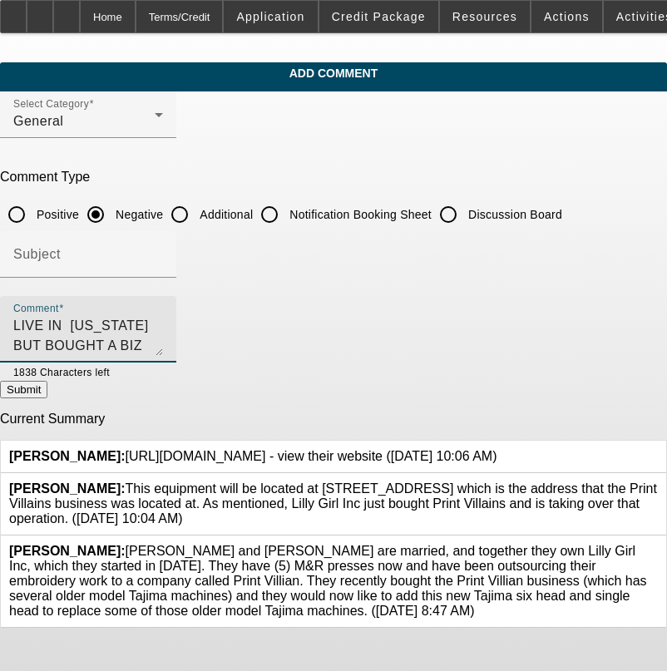
click at [163, 342] on textarea "LIVE IN TEXAS BUT BOUGHT A BIZ 330 MILES AWAY IN MS AND THATS WHERE THE EQUIPME…" at bounding box center [88, 336] width 150 height 40
click at [163, 340] on textarea "LIVE IN TEXAS BUT BOUGHT A BIZ 330 MILES AWAY IN MS AND THATS WHERE THE EQUIPME…" at bounding box center [88, 336] width 150 height 40
click at [163, 342] on textarea "LIVE IN TEXAS BUT BOUGHT A BIZ 330 MILES AWAY IN MS AND THATS WHERE THE EQUIPME…" at bounding box center [88, 336] width 150 height 40
click at [106, 346] on textarea "LIVE IN TEXAS BUT BOUGHT A BIZ 330 MILES AWAY IN MS AND THATS WHERE THE EQUIPME…" at bounding box center [88, 336] width 150 height 40
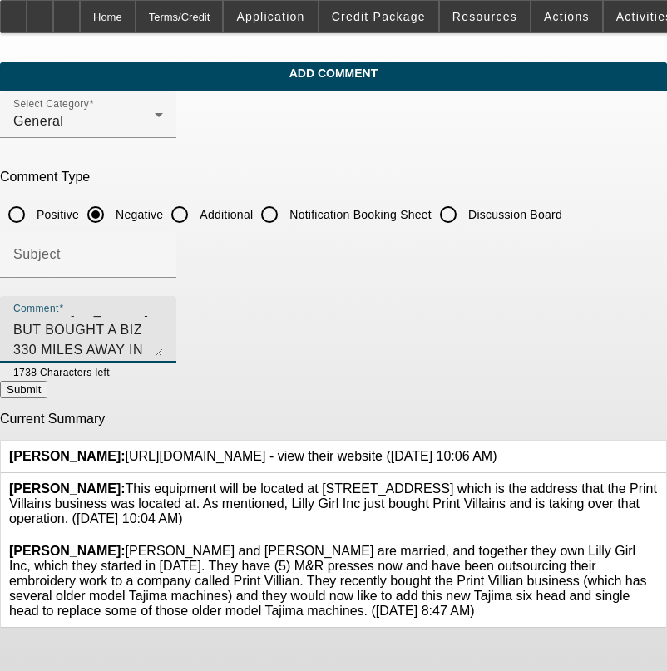
click at [163, 347] on textarea "LIVE IN TEXAS BUT BOUGHT A BIZ 330 MILES AWAY IN MS AND THATS WHERE THE EQUIPME…" at bounding box center [88, 336] width 150 height 40
click at [163, 328] on textarea "LIVE IN TEXAS BUT BOUGHT A BIZ 330 MILES AWAY IN MS AND THATS WHERE THE EQUIPME…" at bounding box center [88, 336] width 150 height 40
click at [163, 347] on textarea "LIVE IN TEXAS BUT BOUGHT A BIZ 330 MILES AWAY IN MS AND THATS WHERE THE EQUIPME…" at bounding box center [88, 336] width 150 height 40
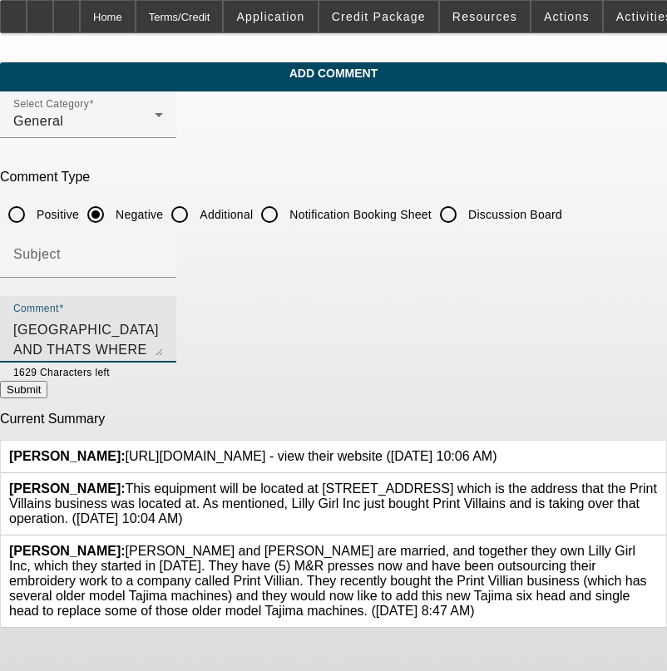
click at [163, 324] on textarea "LIVE IN TEXAS BUT BOUGHT A BIZ 330 MILES AWAY IN MS AND THATS WHERE THE EQUIPME…" at bounding box center [88, 336] width 150 height 40
type textarea "LIVE IN TEXAS BUT BOUGHT A BIZ 330 MILES AWAY IN MS AND THATS WHERE THE EQUIPME…"
click at [47, 390] on button "Submit" at bounding box center [23, 389] width 47 height 17
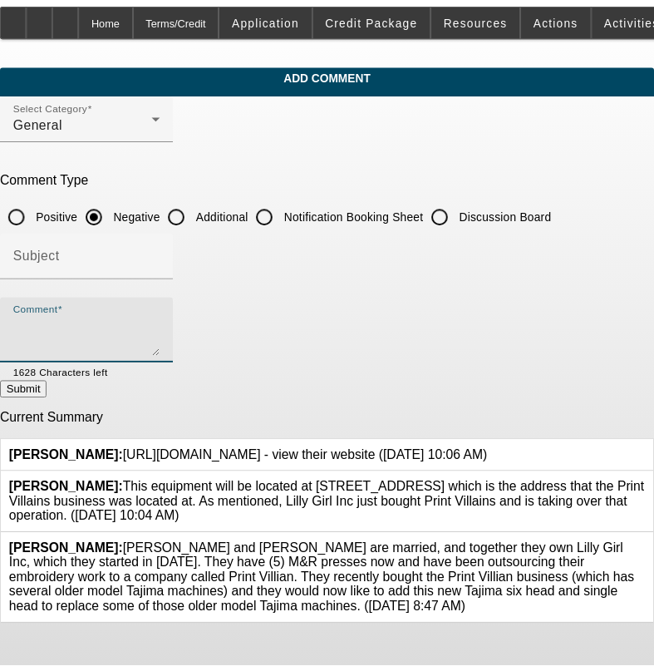
scroll to position [0, 0]
